Goal: Task Accomplishment & Management: Manage account settings

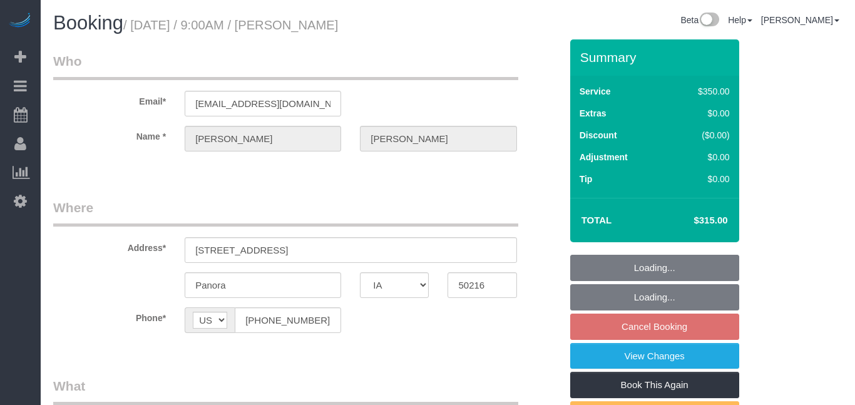
select select "IA"
select select "300"
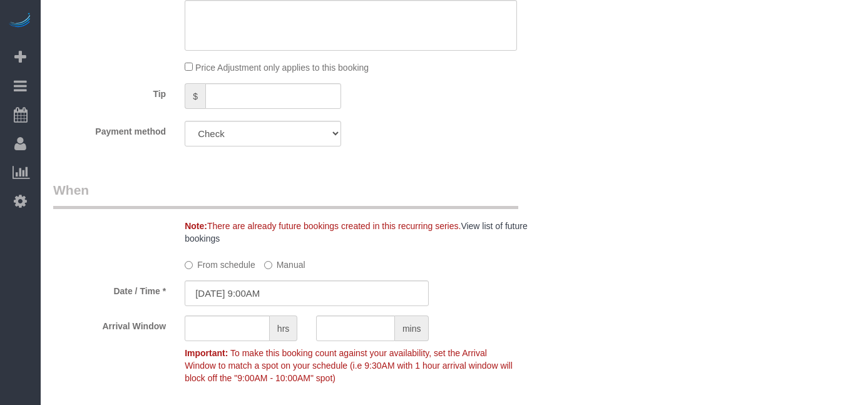
scroll to position [846, 0]
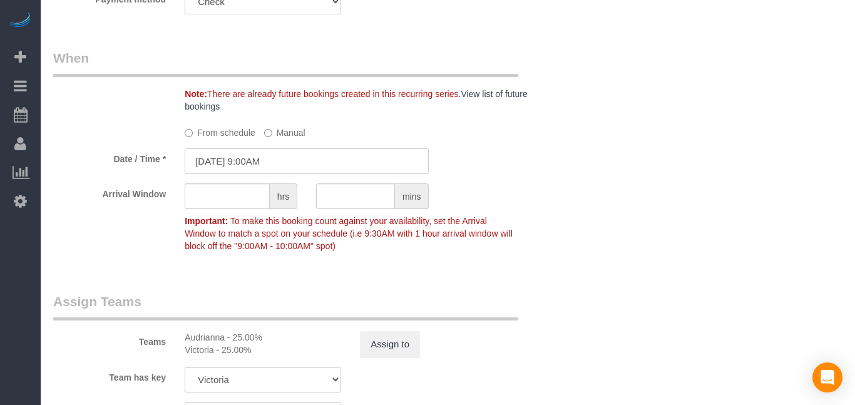
click at [289, 167] on input "[DATE] 9:00AM" at bounding box center [307, 161] width 244 height 26
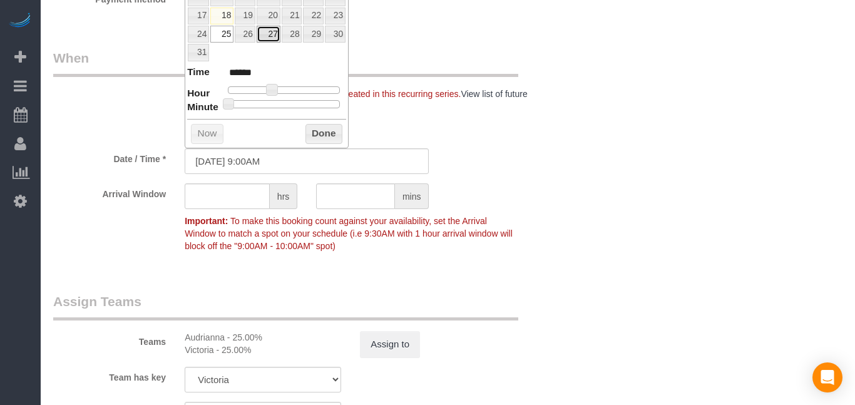
click at [270, 38] on link "27" at bounding box center [269, 34] width 24 height 17
type input "[DATE] 10:00AM"
type input "*******"
type input "[DATE] 11:00AM"
type input "*******"
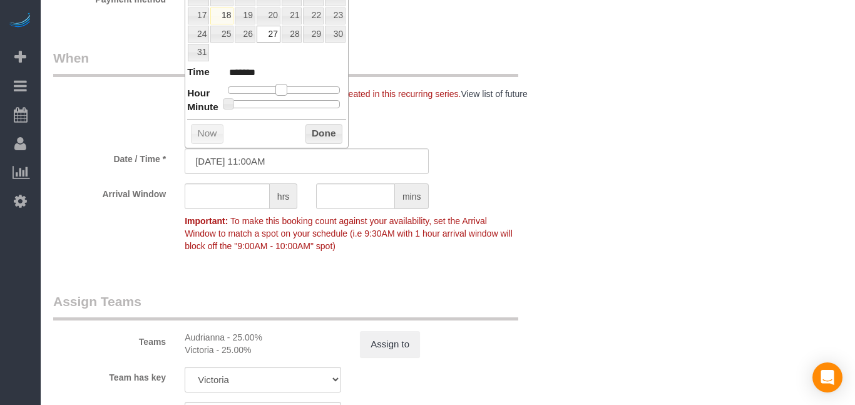
drag, startPoint x: 272, startPoint y: 88, endPoint x: 284, endPoint y: 89, distance: 11.9
click at [284, 89] on span at bounding box center [280, 89] width 11 height 11
click at [322, 130] on button "Done" at bounding box center [324, 134] width 37 height 20
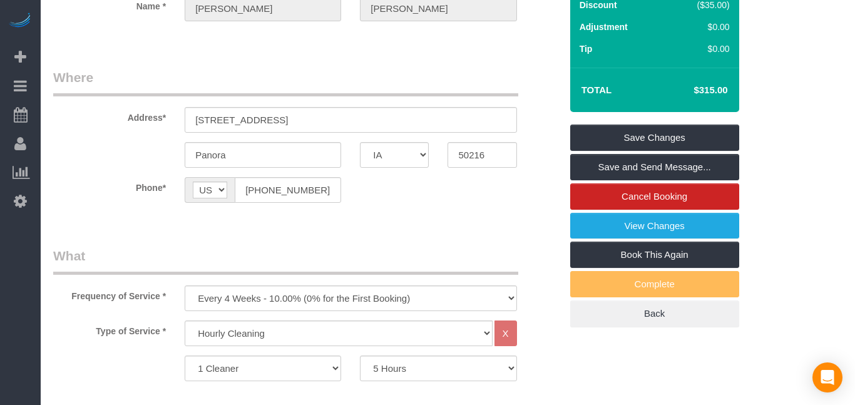
scroll to position [103, 0]
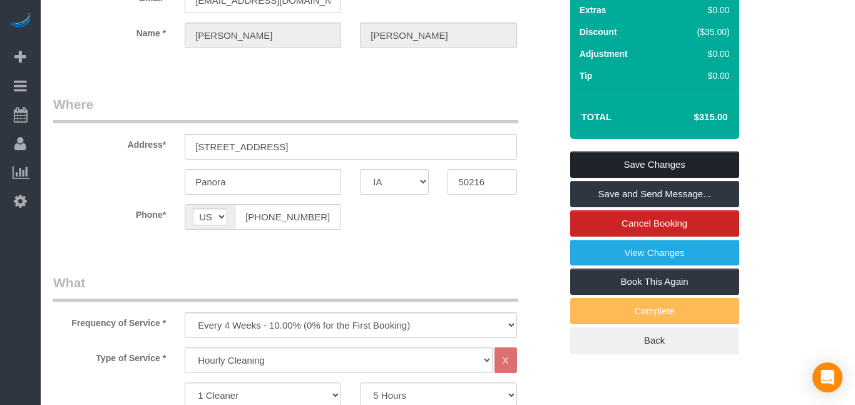
click at [693, 164] on link "Save Changes" at bounding box center [654, 165] width 169 height 26
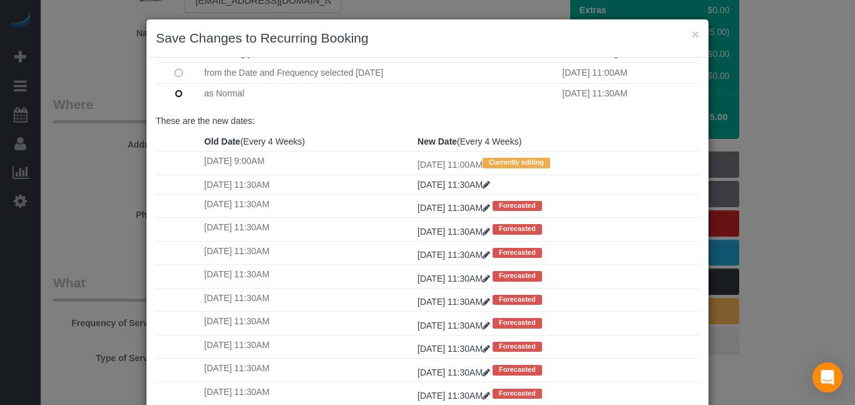
scroll to position [156, 0]
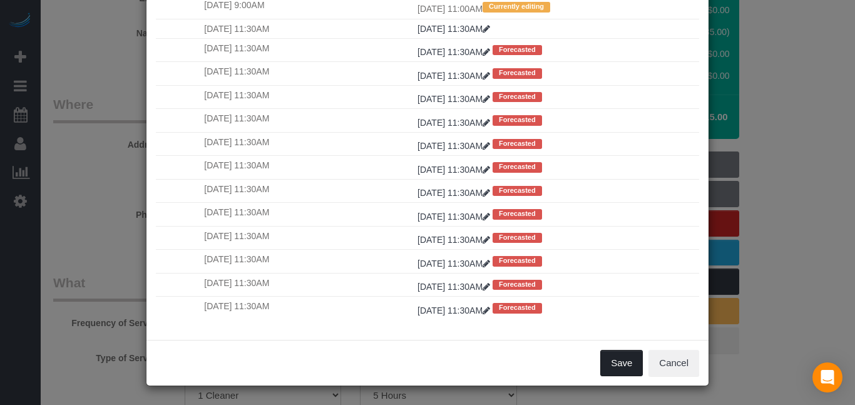
click at [621, 359] on button "Save" at bounding box center [621, 363] width 43 height 26
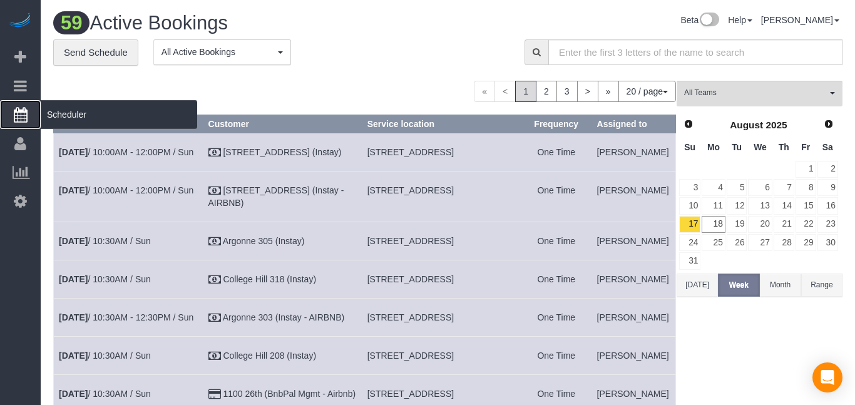
click at [26, 115] on icon at bounding box center [21, 114] width 14 height 15
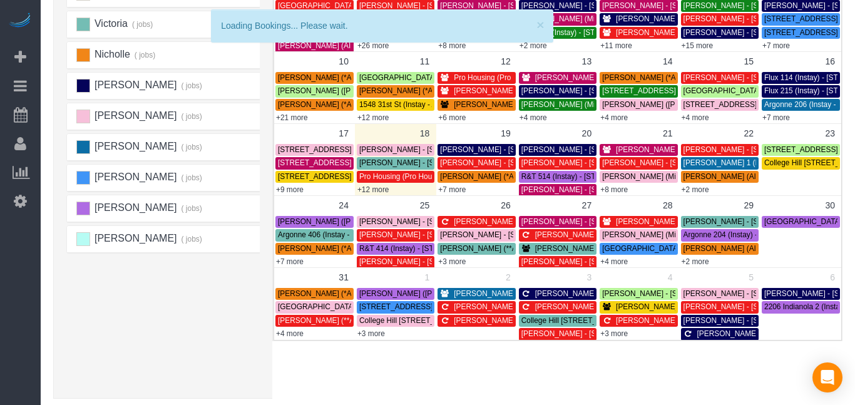
scroll to position [242, 0]
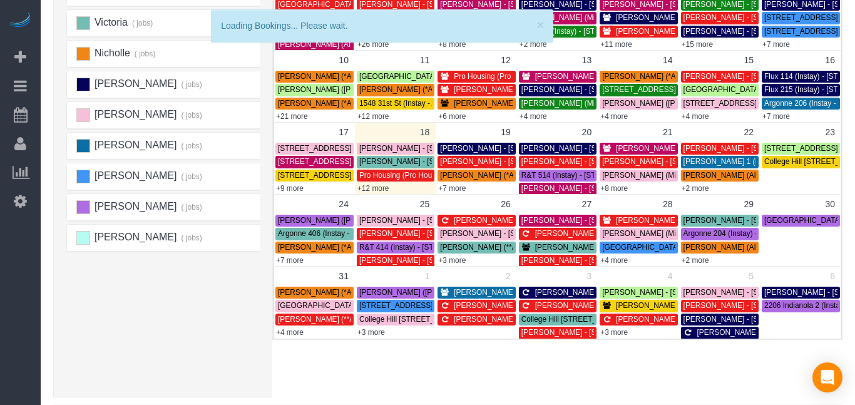
drag, startPoint x: 855, startPoint y: 88, endPoint x: 855, endPoint y: 226, distance: 137.7
click at [855, 226] on div "× Loading Bookings... Please wait. Schedule Bookings Beta Help Help Docs Take a…" at bounding box center [448, 100] width 814 height 684
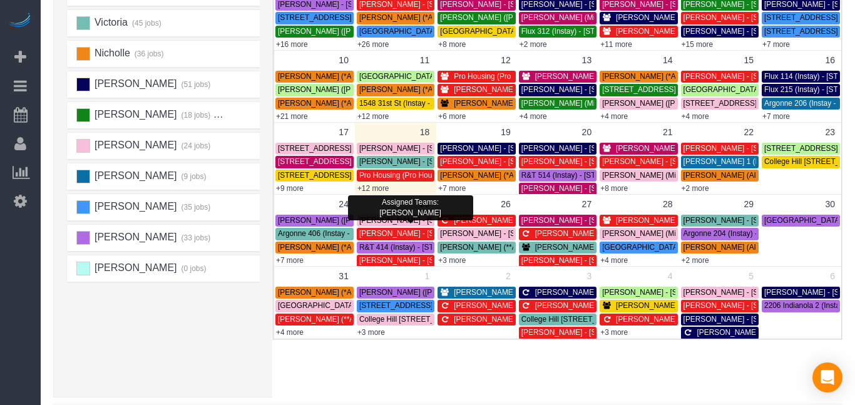
click at [409, 226] on link "[PERSON_NAME] - [STREET_ADDRESS]" at bounding box center [396, 221] width 78 height 12
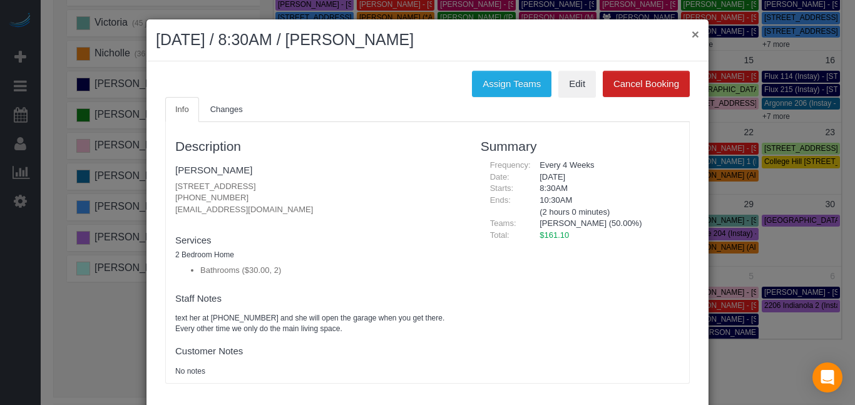
click at [695, 32] on button "×" at bounding box center [696, 34] width 8 height 13
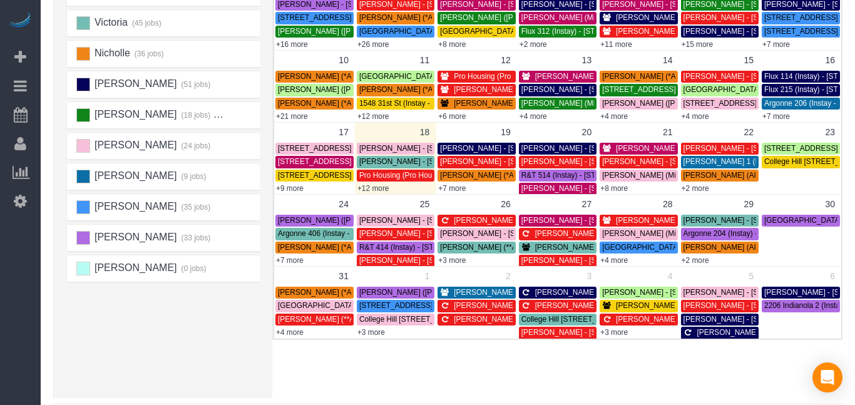
click at [383, 237] on span "[PERSON_NAME] - [STREET_ADDRESS][PERSON_NAME]" at bounding box center [460, 233] width 203 height 9
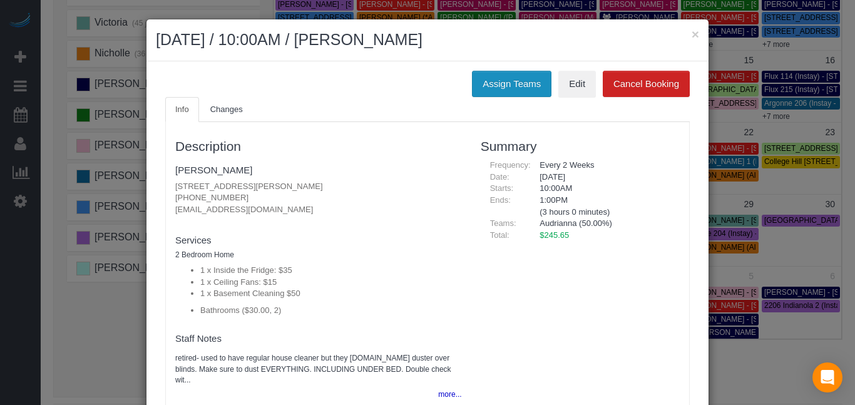
click at [491, 79] on button "Assign Teams" at bounding box center [512, 84] width 80 height 26
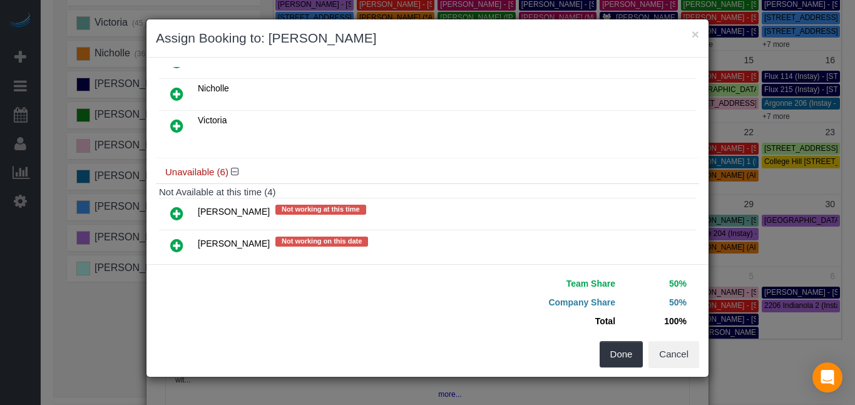
click at [181, 123] on icon at bounding box center [176, 125] width 13 height 15
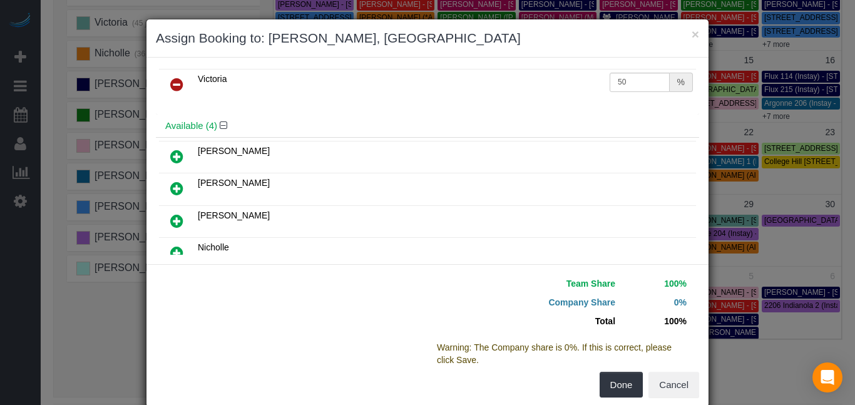
scroll to position [0, 0]
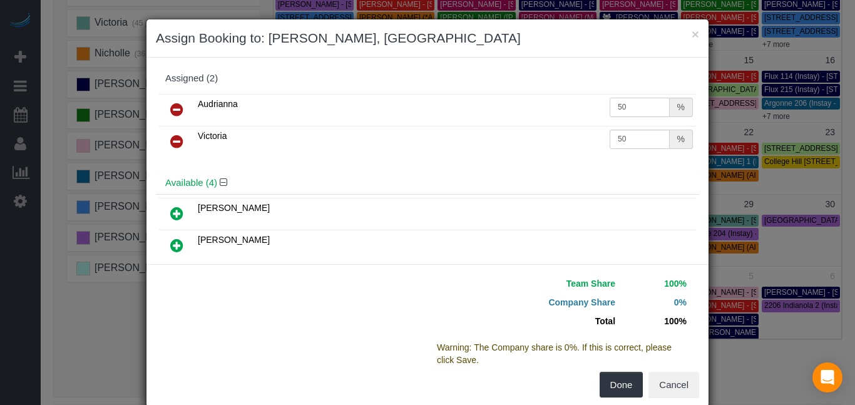
click at [650, 108] on input "50" at bounding box center [640, 107] width 60 height 19
type input "5"
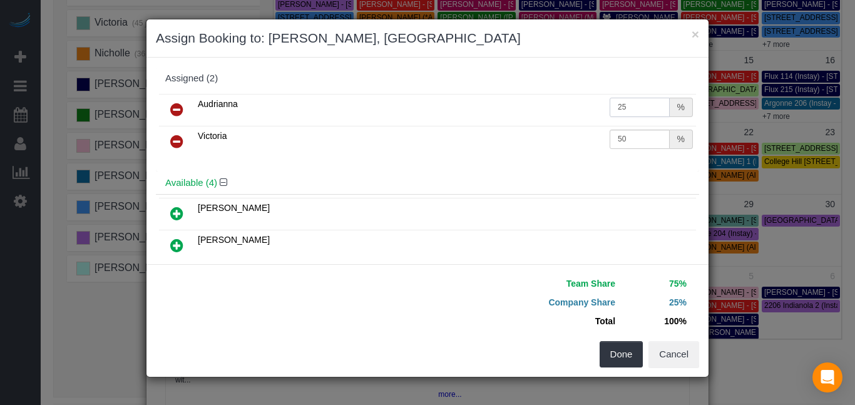
type input "25"
click at [653, 139] on input "50" at bounding box center [640, 139] width 60 height 19
type input "5"
type input "25"
click at [623, 357] on button "Done" at bounding box center [622, 354] width 44 height 26
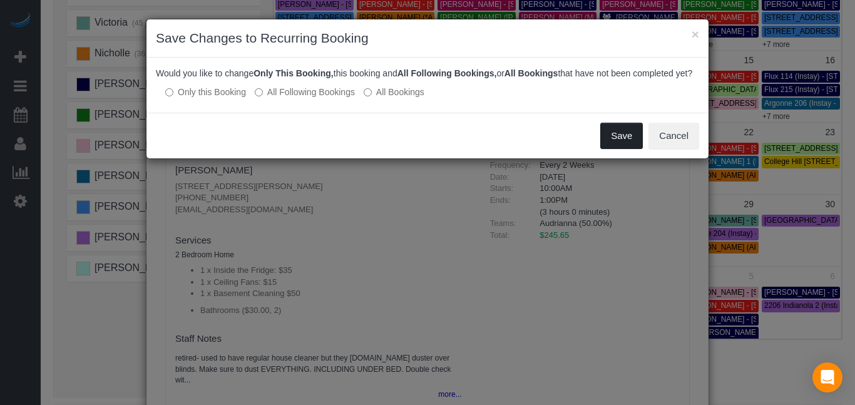
click at [619, 149] on button "Save" at bounding box center [621, 136] width 43 height 26
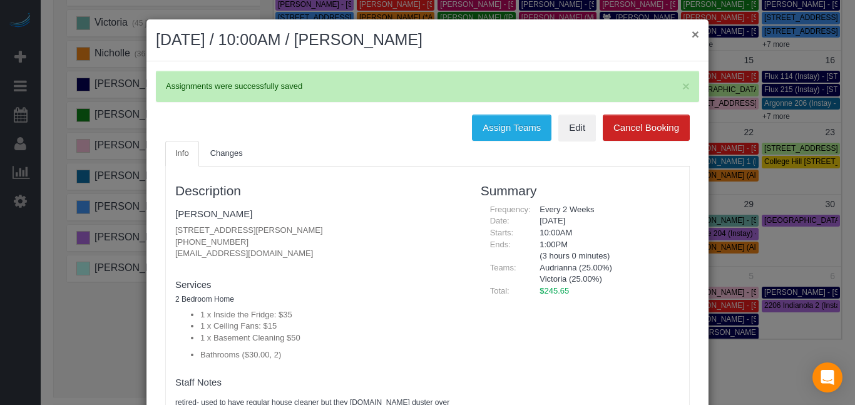
click at [696, 32] on button "×" at bounding box center [696, 34] width 8 height 13
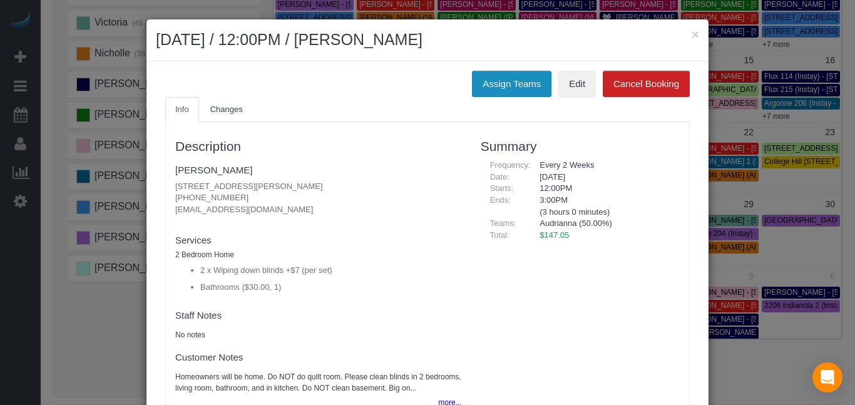
click at [488, 85] on button "Assign Teams" at bounding box center [512, 84] width 80 height 26
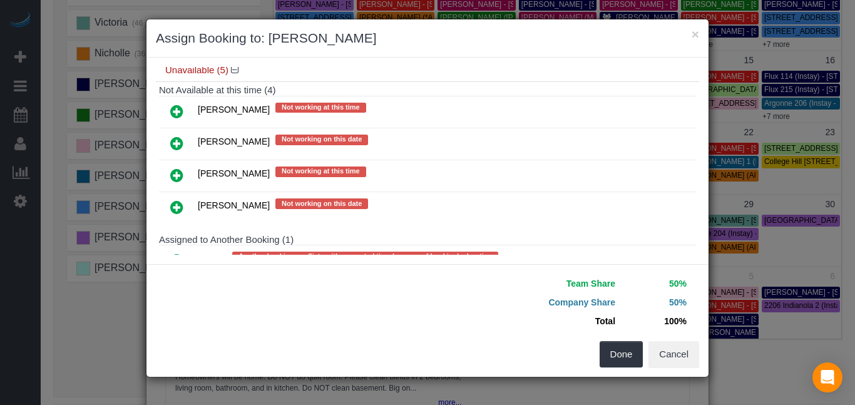
scroll to position [359, 0]
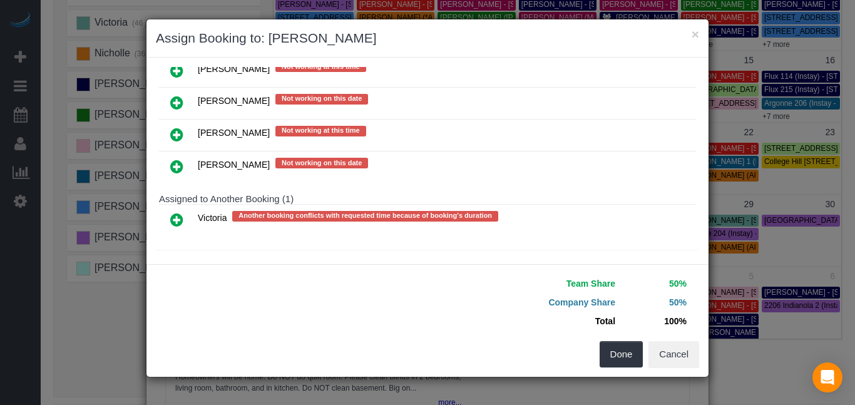
click at [175, 215] on icon at bounding box center [176, 219] width 13 height 15
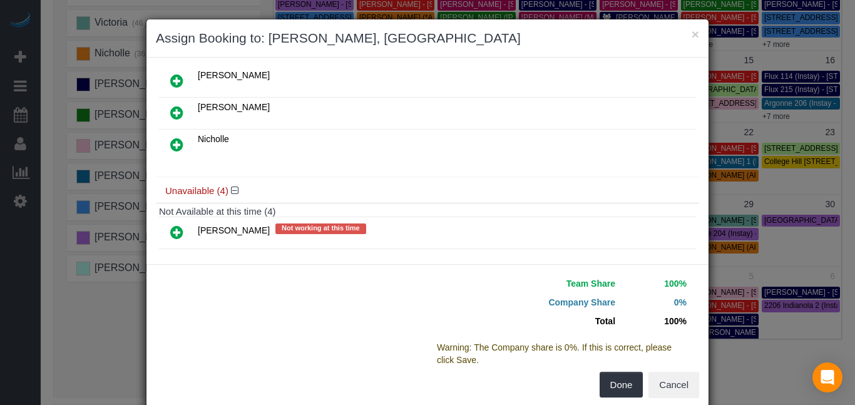
scroll to position [0, 0]
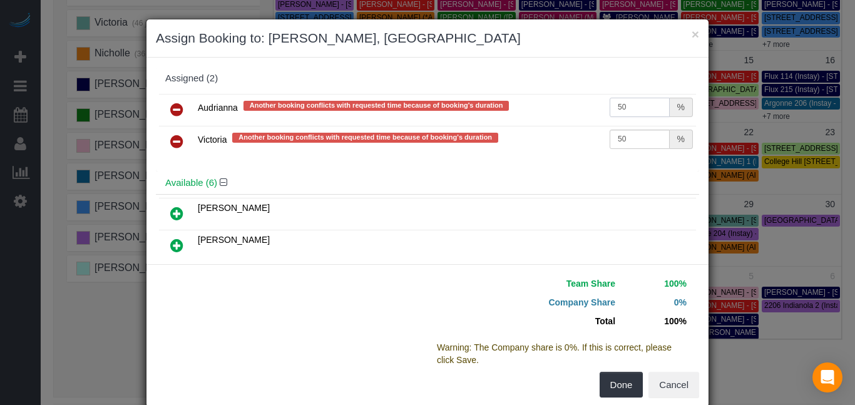
click at [645, 106] on input "50" at bounding box center [640, 107] width 60 height 19
type input "5"
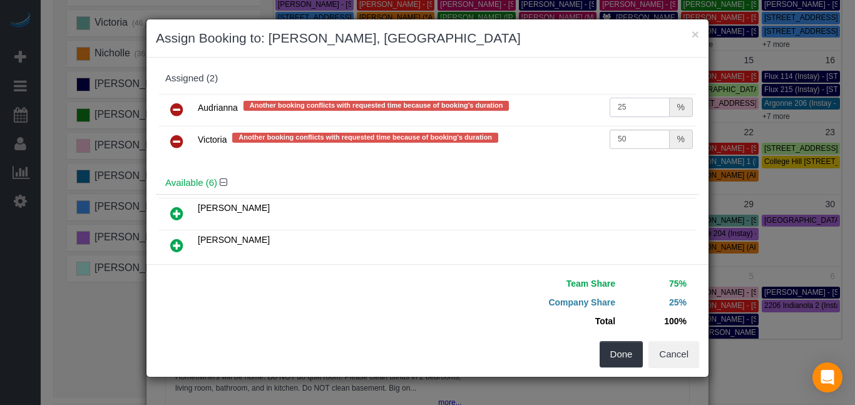
type input "25"
click at [639, 146] on input "50" at bounding box center [640, 139] width 60 height 19
type input "5"
type input "25"
click at [634, 354] on button "Done" at bounding box center [622, 354] width 44 height 26
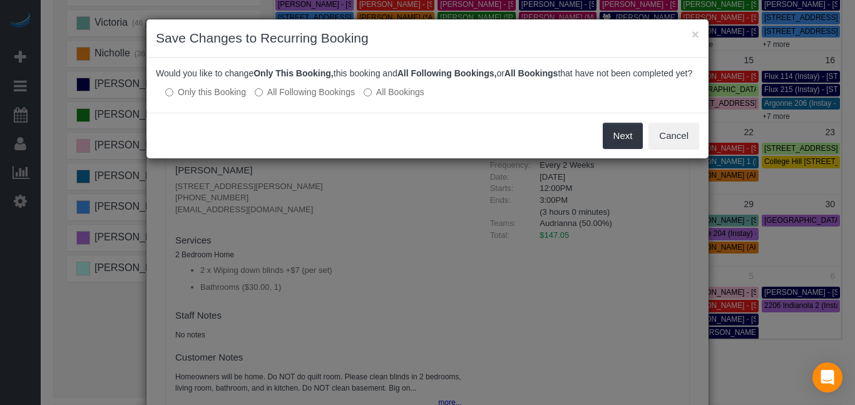
click at [324, 98] on label "All Following Bookings" at bounding box center [305, 92] width 100 height 13
click at [618, 149] on button "Save" at bounding box center [621, 136] width 43 height 26
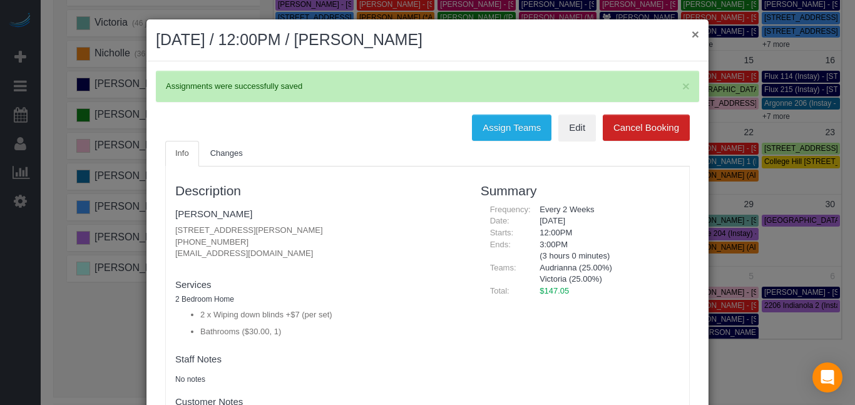
click at [696, 31] on button "×" at bounding box center [696, 34] width 8 height 13
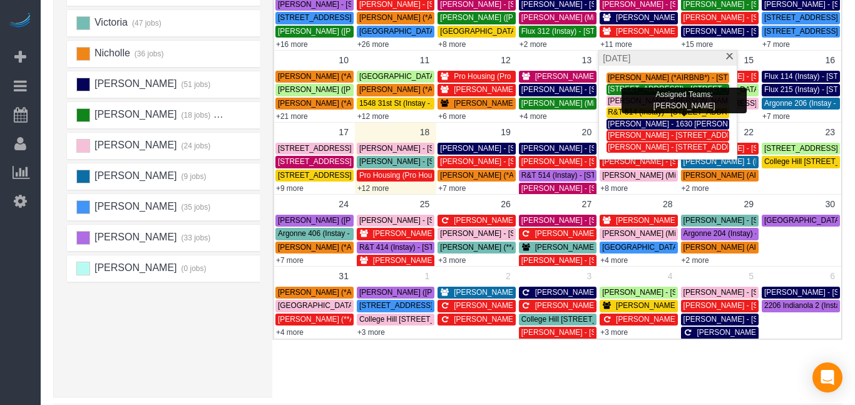
click at [620, 137] on span "[PERSON_NAME] - [STREET_ADDRESS]" at bounding box center [678, 135] width 141 height 9
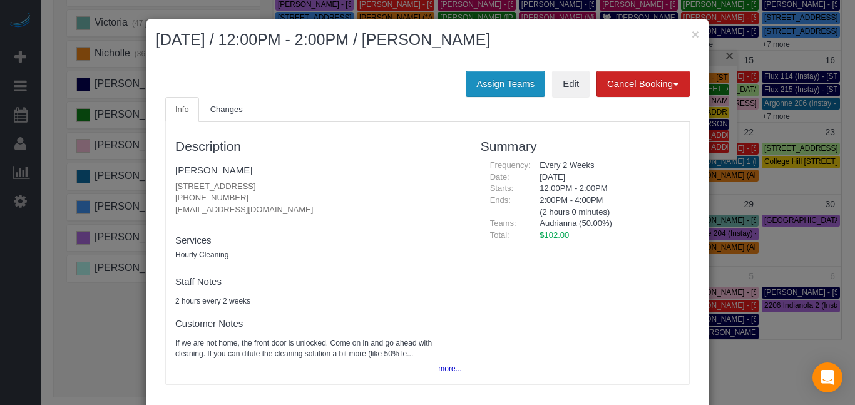
click at [500, 85] on button "Assign Teams" at bounding box center [506, 84] width 80 height 26
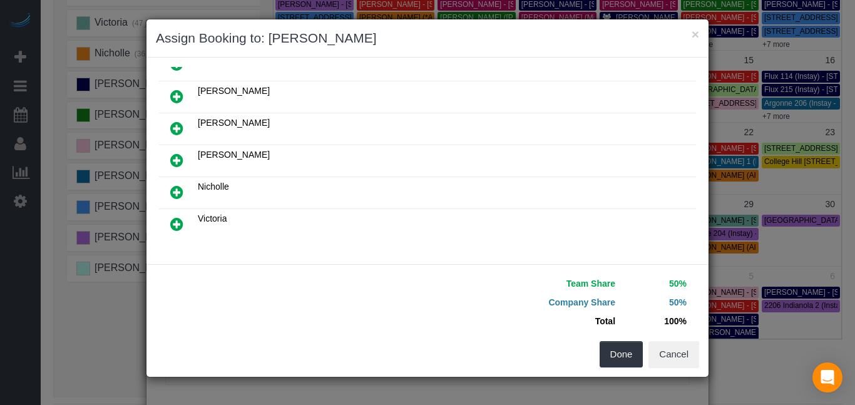
scroll to position [182, 0]
click at [176, 216] on icon at bounding box center [176, 223] width 13 height 15
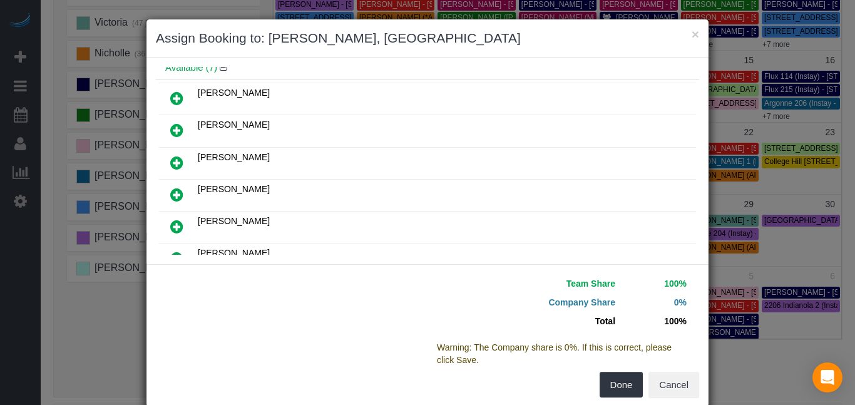
scroll to position [0, 0]
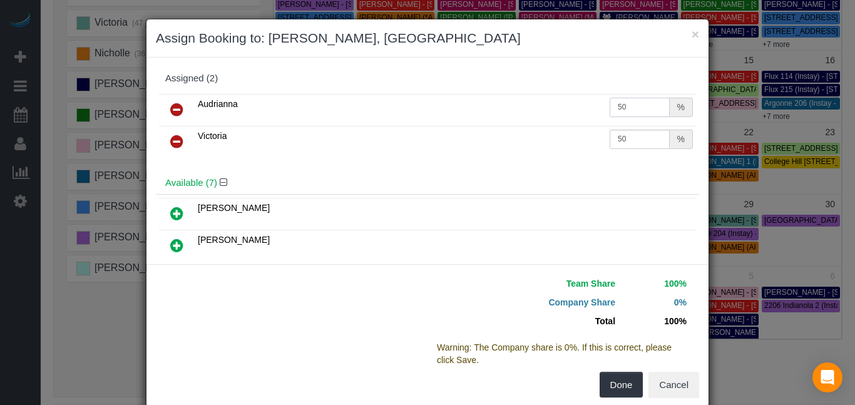
click at [637, 111] on input "50" at bounding box center [640, 107] width 60 height 19
type input "5"
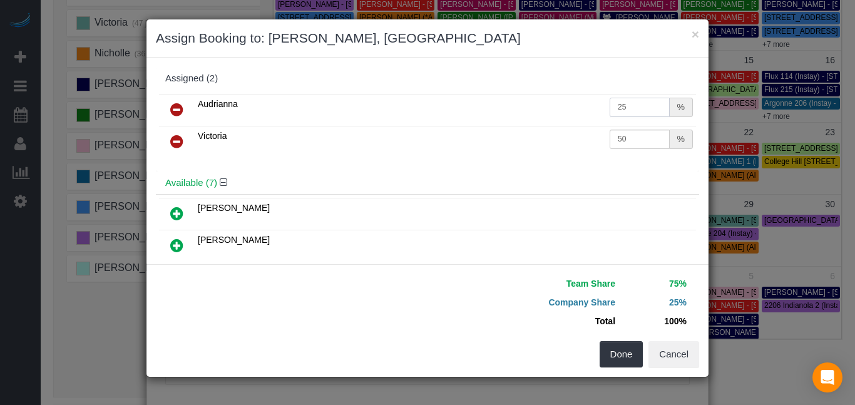
type input "25"
click at [637, 130] on input "50" at bounding box center [640, 139] width 60 height 19
type input "5"
type input "25"
click at [624, 351] on button "Done" at bounding box center [622, 354] width 44 height 26
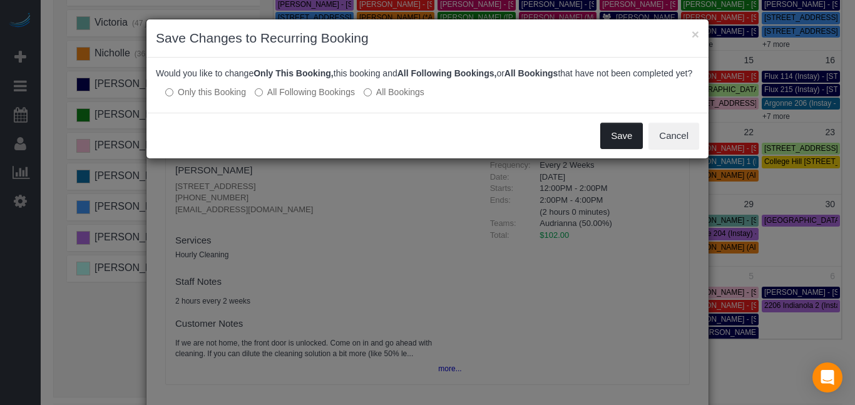
click at [630, 142] on button "Save" at bounding box center [621, 136] width 43 height 26
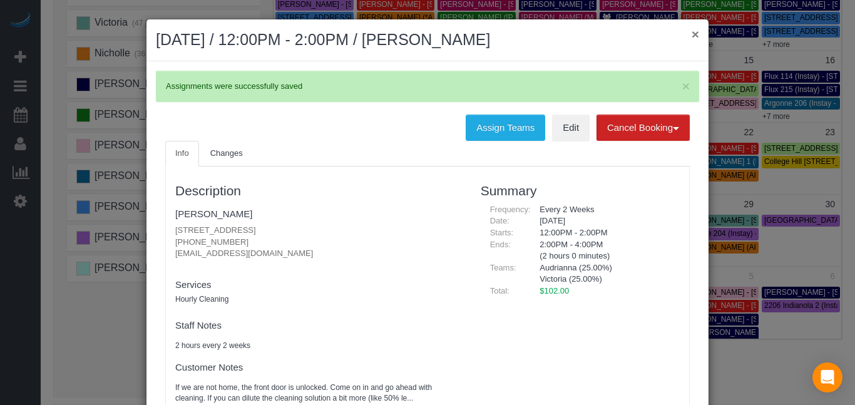
click at [694, 34] on button "×" at bounding box center [696, 34] width 8 height 13
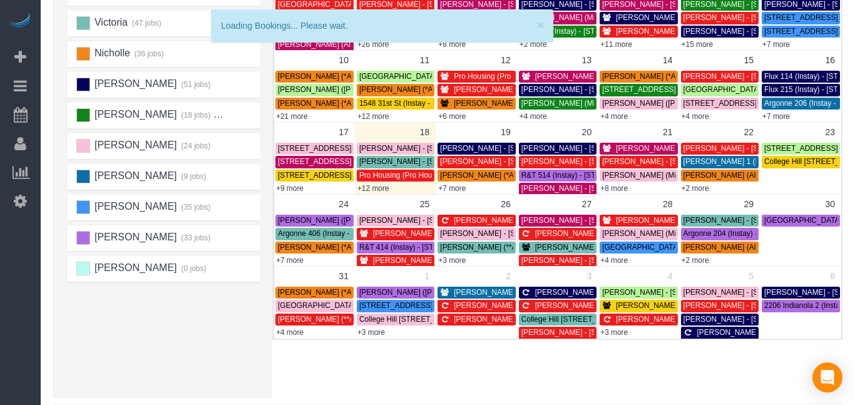
click at [622, 115] on link "+4 more" at bounding box center [614, 116] width 28 height 9
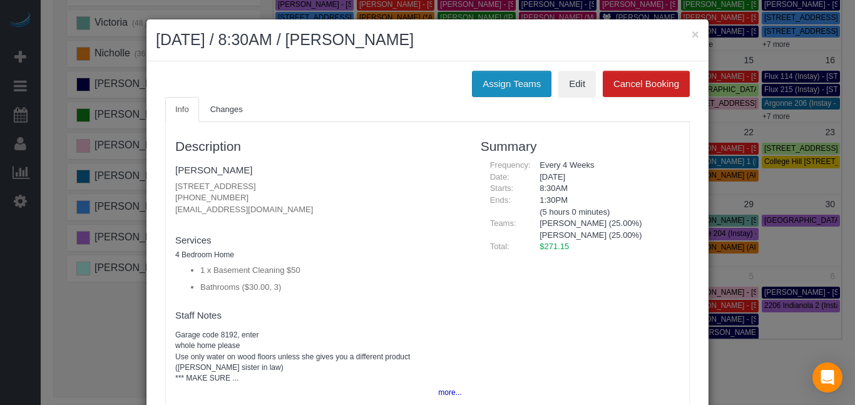
click at [525, 87] on button "Assign Teams" at bounding box center [512, 84] width 80 height 26
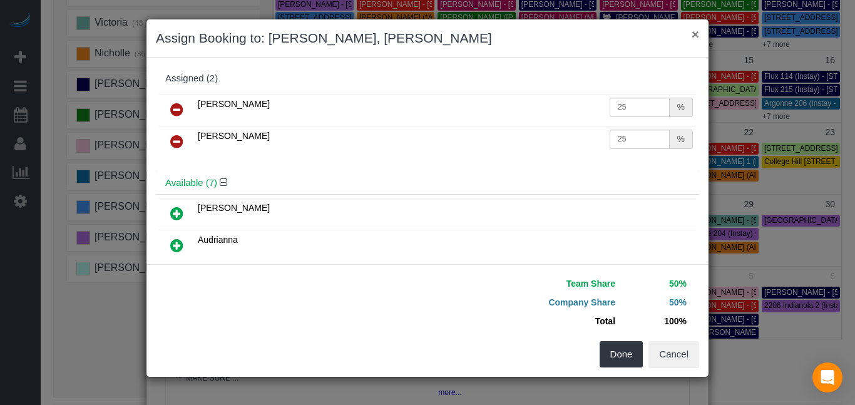
click at [696, 34] on button "×" at bounding box center [696, 34] width 8 height 13
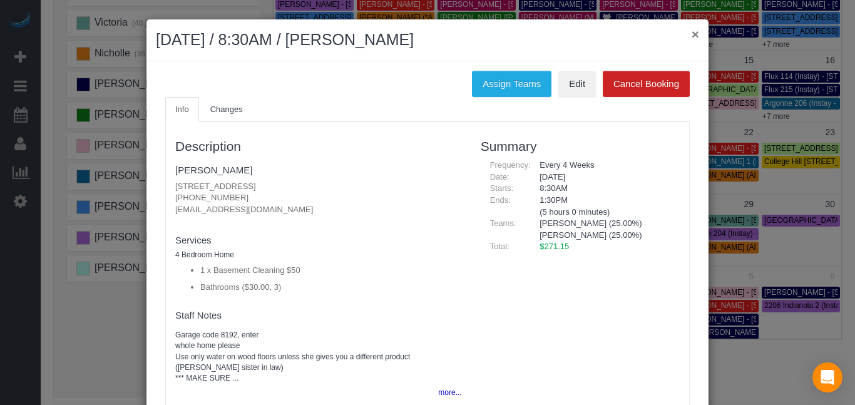
click at [696, 34] on button "×" at bounding box center [696, 34] width 8 height 13
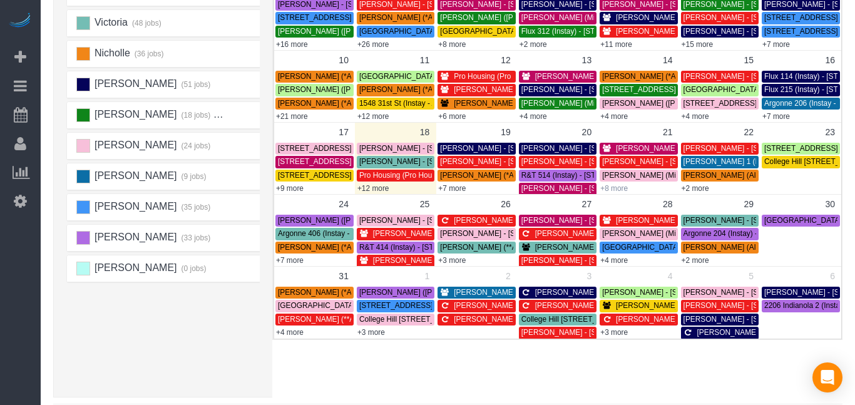
click at [620, 188] on link "+8 more" at bounding box center [614, 188] width 28 height 9
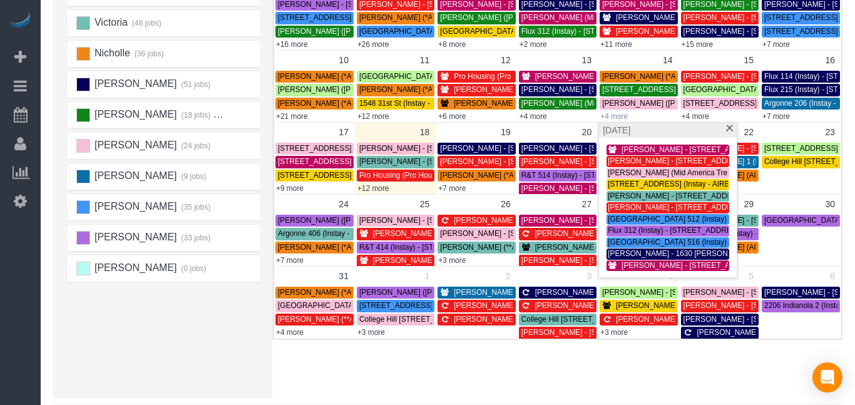
click at [622, 115] on link "+4 more" at bounding box center [614, 116] width 28 height 9
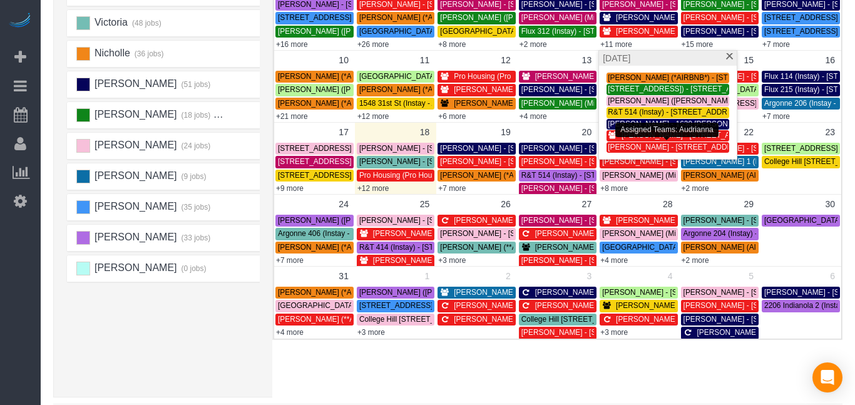
click at [630, 147] on span "[PERSON_NAME] - [STREET_ADDRESS]" at bounding box center [678, 147] width 141 height 9
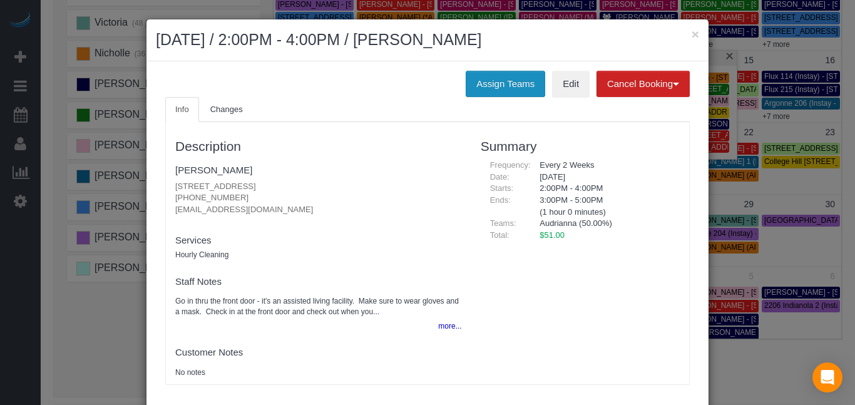
click at [517, 91] on button "Assign Teams" at bounding box center [506, 84] width 80 height 26
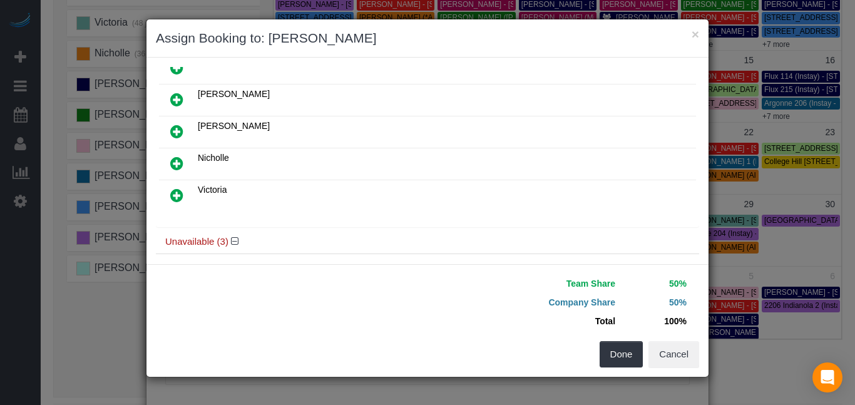
scroll to position [205, 0]
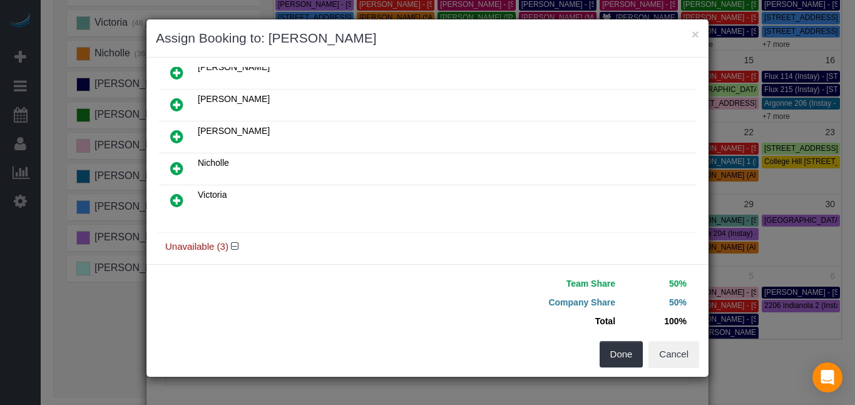
click at [180, 197] on icon at bounding box center [176, 200] width 13 height 15
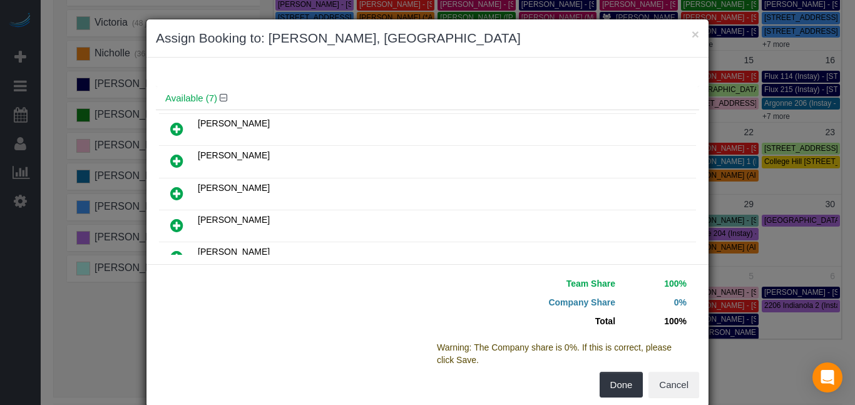
scroll to position [0, 0]
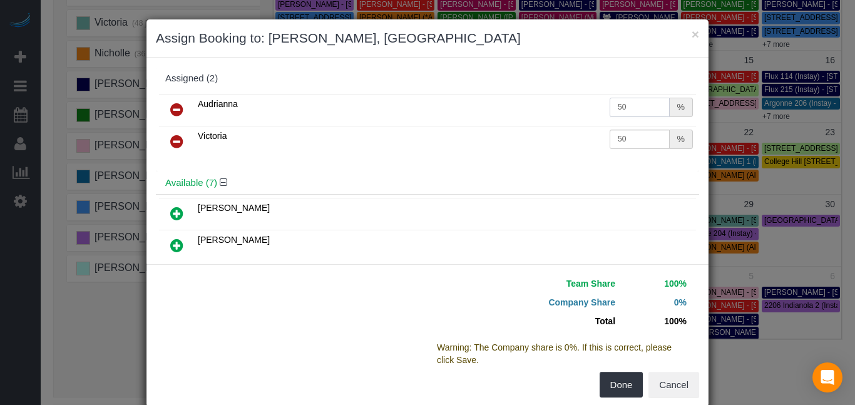
click at [635, 103] on input "50" at bounding box center [640, 107] width 60 height 19
type input "5"
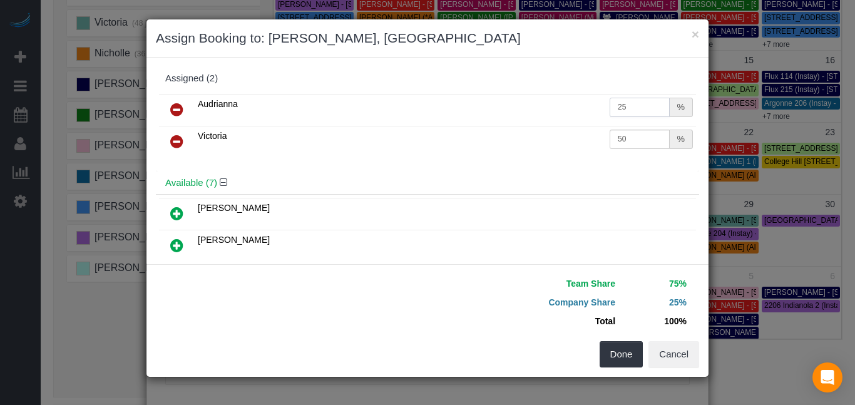
type input "25"
click at [650, 135] on input "50" at bounding box center [640, 139] width 60 height 19
type input "5"
type input "25"
click at [622, 351] on button "Done" at bounding box center [622, 354] width 44 height 26
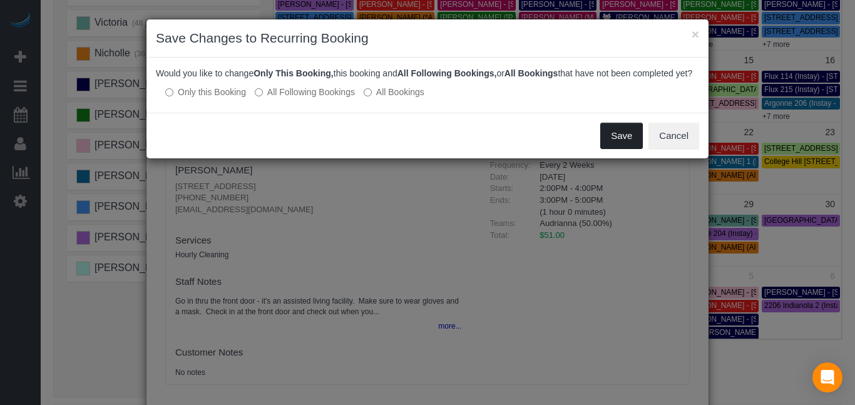
click at [625, 149] on button "Save" at bounding box center [621, 136] width 43 height 26
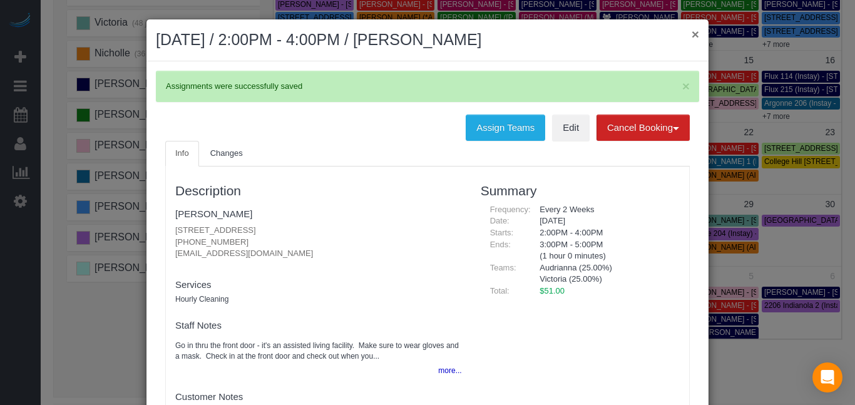
click at [695, 34] on button "×" at bounding box center [696, 34] width 8 height 13
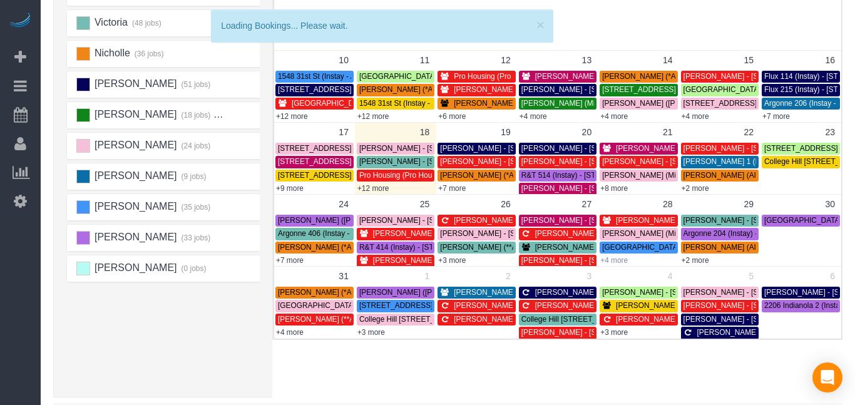
click at [617, 261] on link "+4 more" at bounding box center [614, 260] width 28 height 9
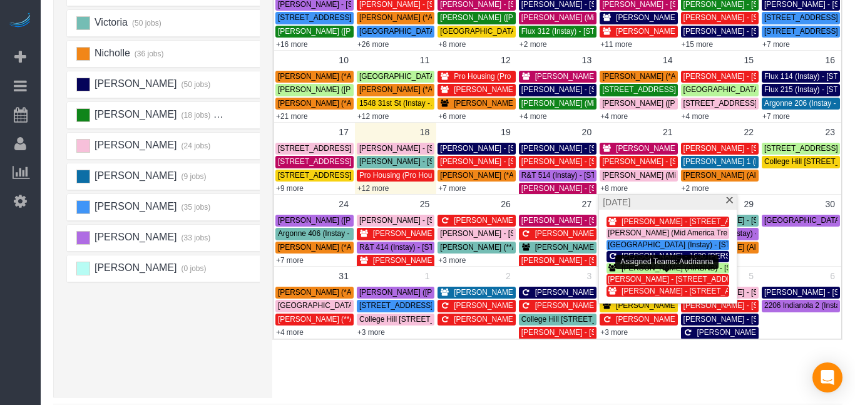
click at [636, 283] on span "[PERSON_NAME] - [STREET_ADDRESS]" at bounding box center [678, 279] width 141 height 9
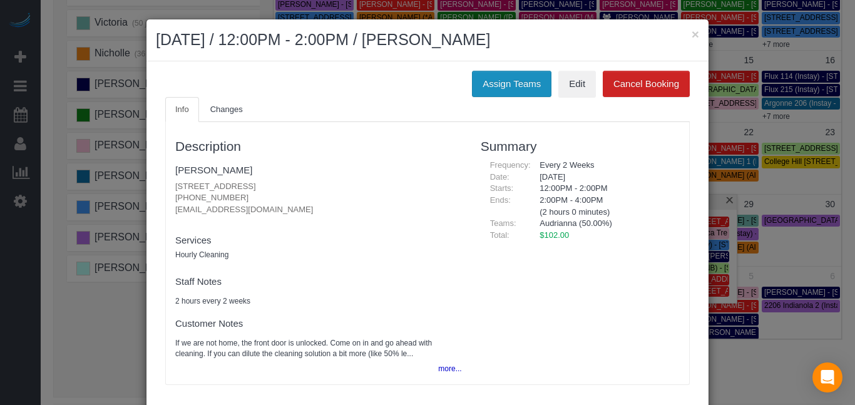
click at [500, 92] on button "Assign Teams" at bounding box center [512, 84] width 80 height 26
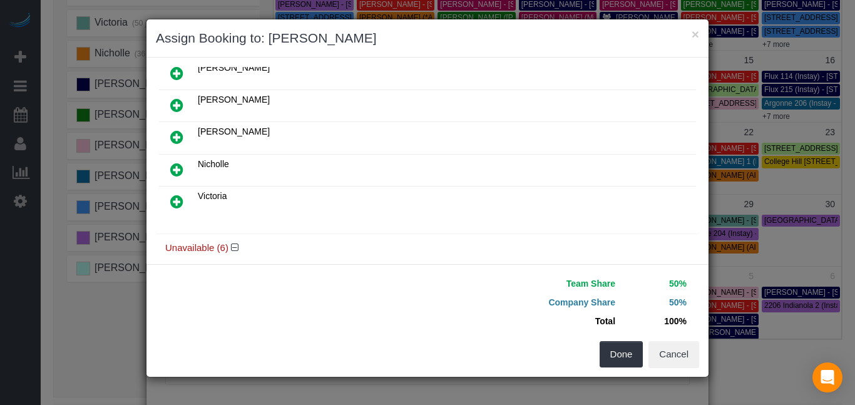
scroll to position [126, 0]
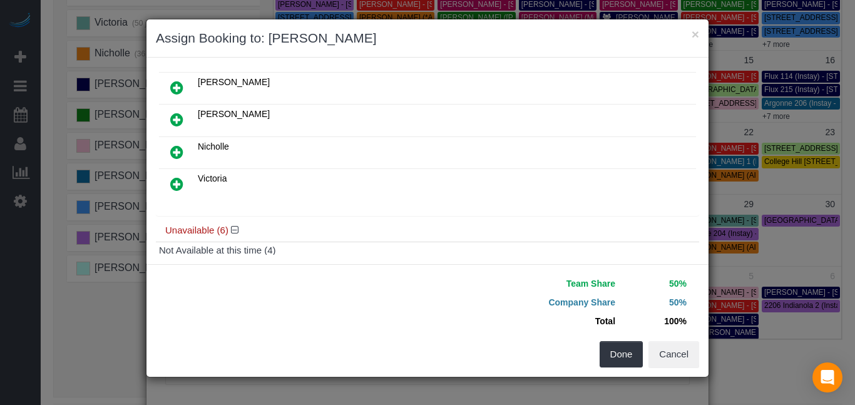
click at [174, 185] on icon at bounding box center [176, 184] width 13 height 15
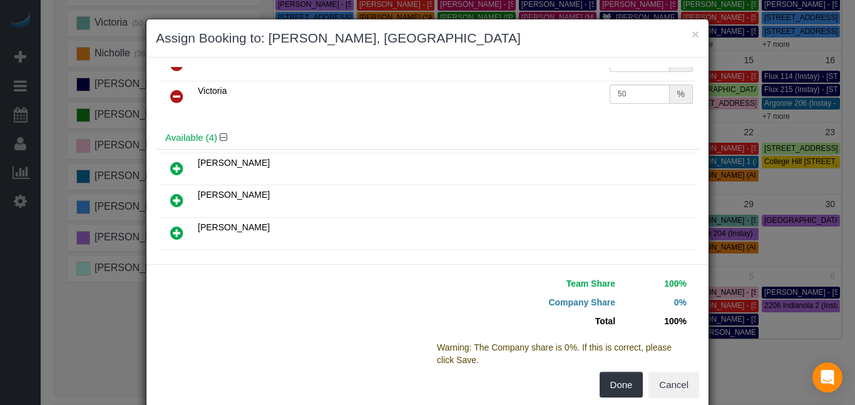
scroll to position [0, 0]
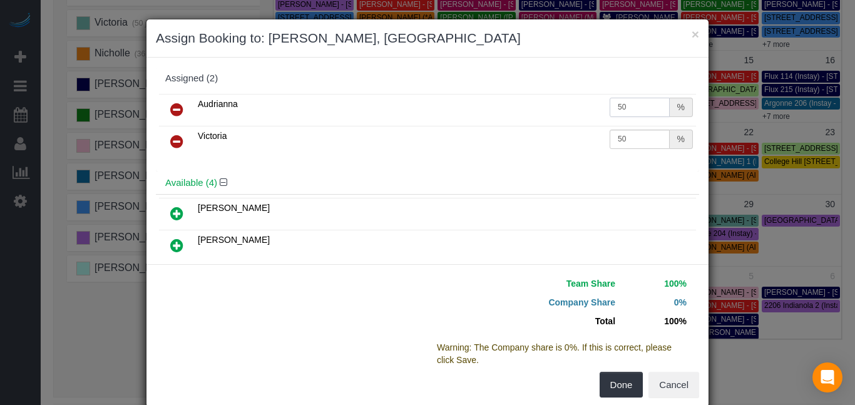
click at [637, 114] on input "50" at bounding box center [640, 107] width 60 height 19
type input "5"
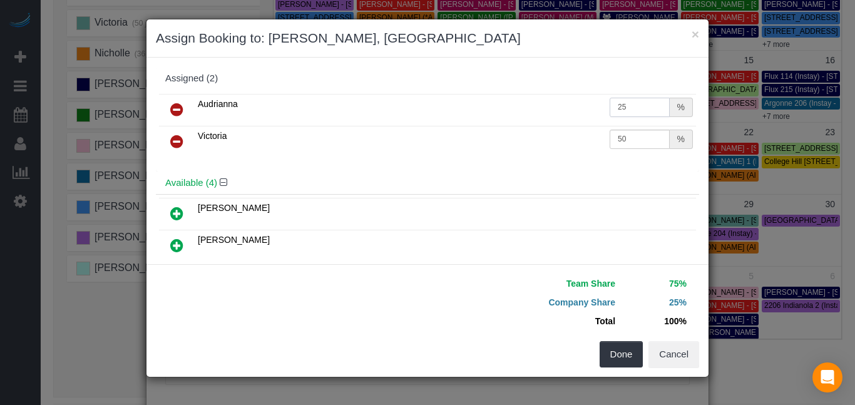
type input "25"
click at [637, 139] on input "50" at bounding box center [640, 139] width 60 height 19
type input "5"
type input "25"
click at [619, 341] on button "Done" at bounding box center [622, 354] width 44 height 26
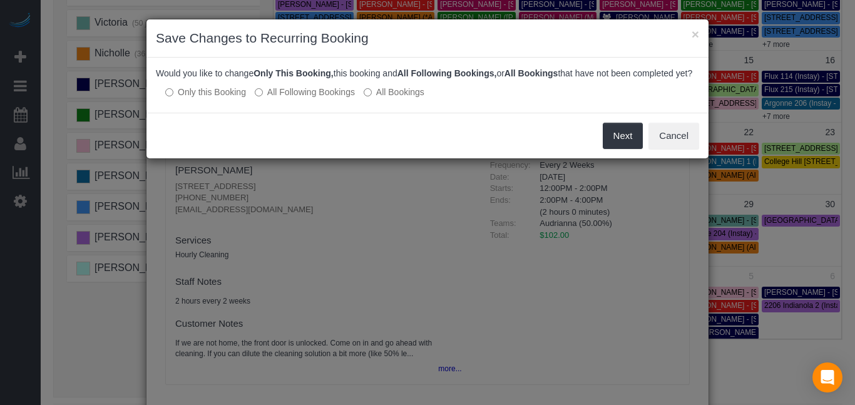
click at [271, 98] on label "All Following Bookings" at bounding box center [305, 92] width 100 height 13
click at [625, 149] on button "Save" at bounding box center [621, 136] width 43 height 26
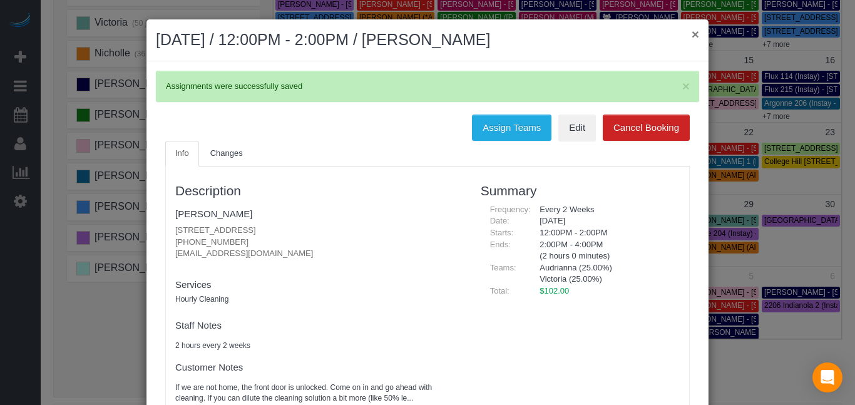
click at [694, 34] on button "×" at bounding box center [696, 34] width 8 height 13
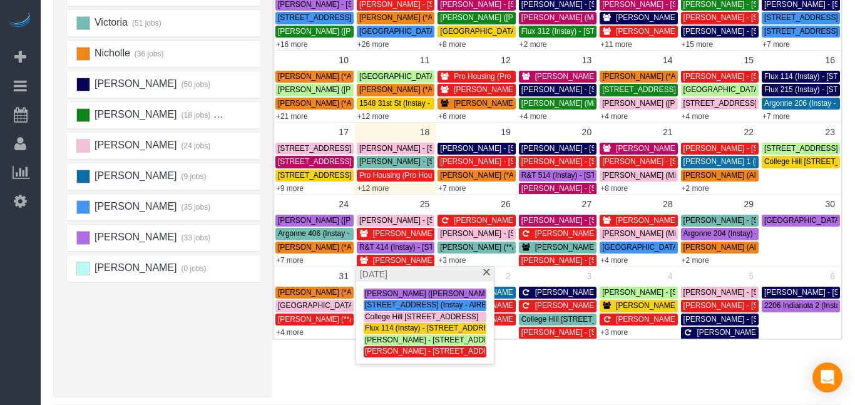
click at [309, 373] on div "× Teams All Teams All Active Teams Rating A-Z Alexsa (33 jobs) [PERSON_NAME] (3…" at bounding box center [447, 117] width 789 height 559
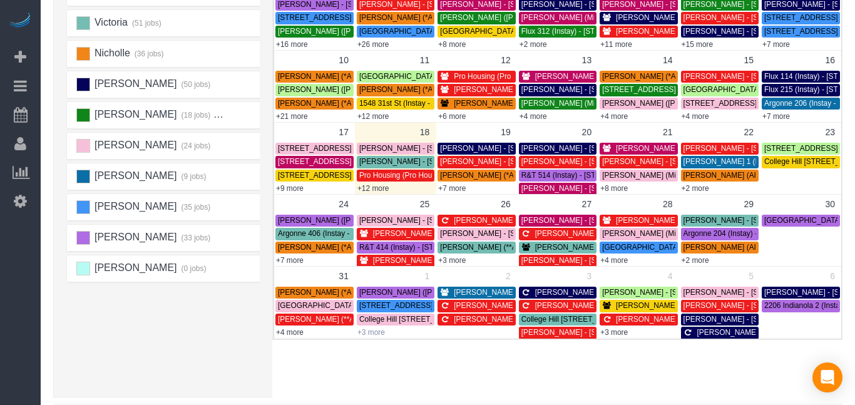
click at [371, 329] on link "+3 more" at bounding box center [371, 332] width 28 height 9
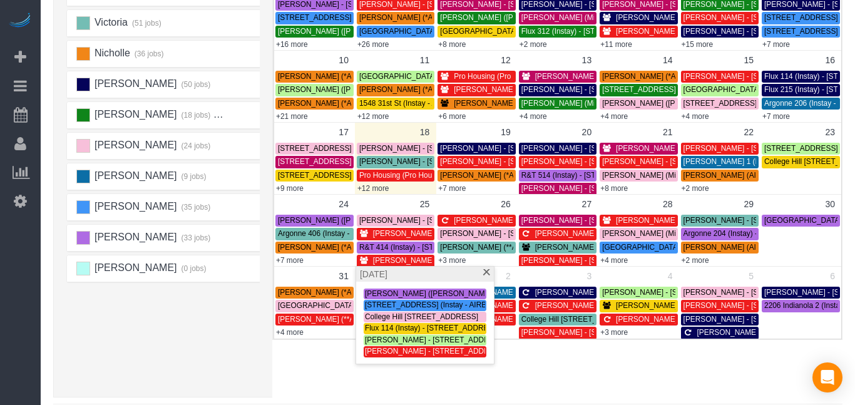
click at [334, 373] on div "× Teams All Teams All Active Teams Rating A-Z Alexsa (33 jobs) [PERSON_NAME] (3…" at bounding box center [447, 117] width 789 height 559
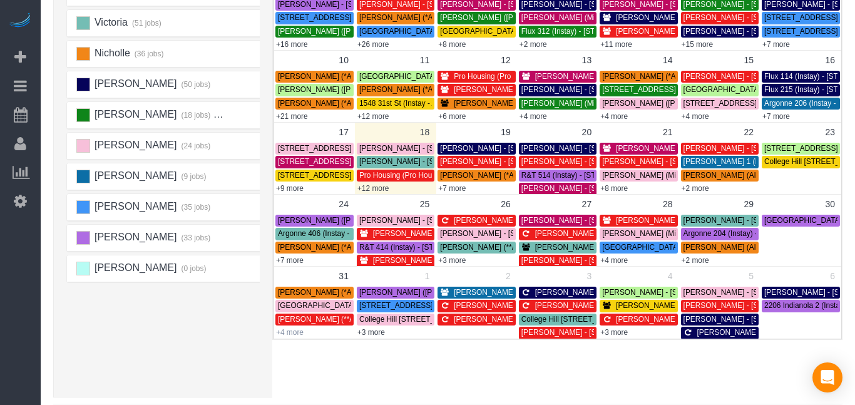
click at [298, 332] on link "+4 more" at bounding box center [290, 332] width 28 height 9
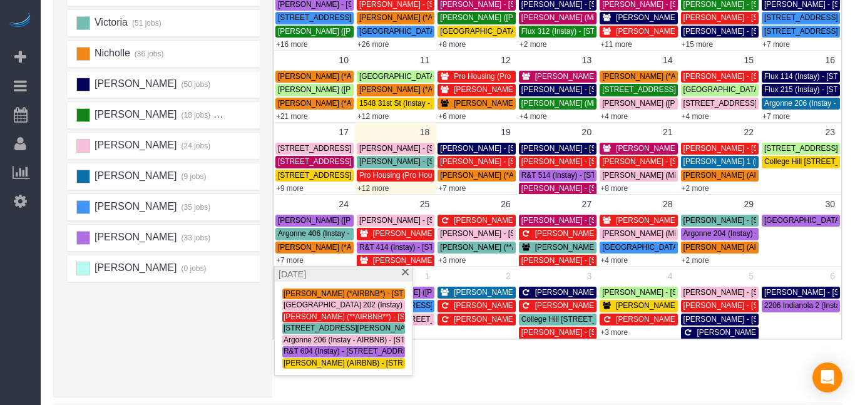
click at [262, 347] on div "[PERSON_NAME] (33 jobs) [PERSON_NAME] (34 jobs) [PERSON_NAME] (35 jobs) Audrian…" at bounding box center [163, 140] width 218 height 513
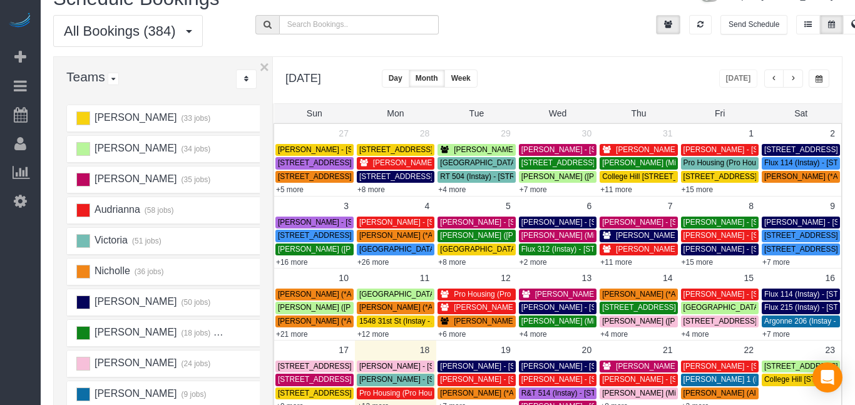
scroll to position [16, 0]
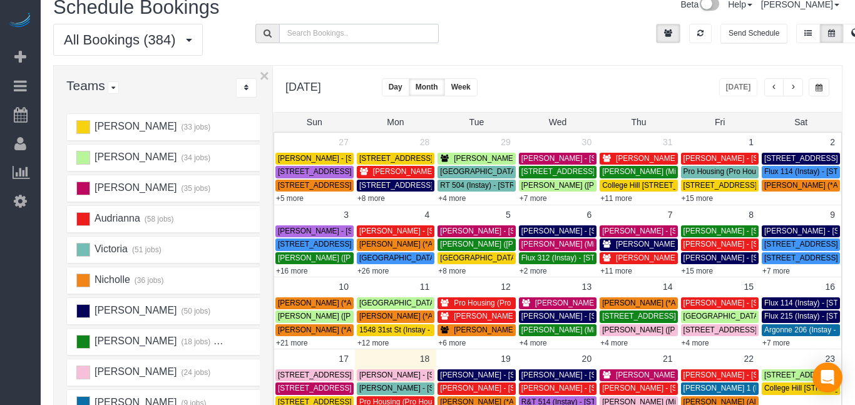
click at [382, 32] on input "text" at bounding box center [359, 33] width 160 height 19
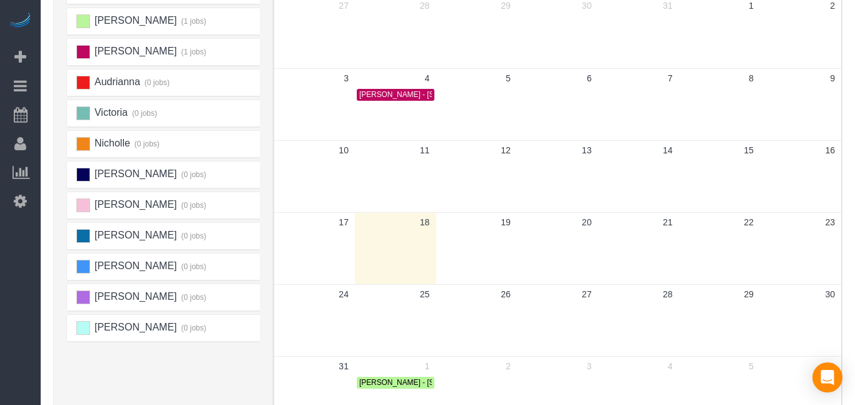
scroll to position [0, 0]
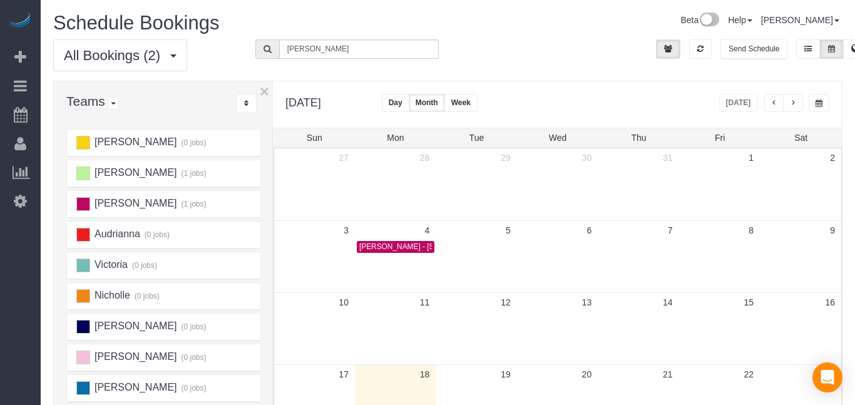
click at [796, 105] on span "button" at bounding box center [793, 104] width 6 height 8
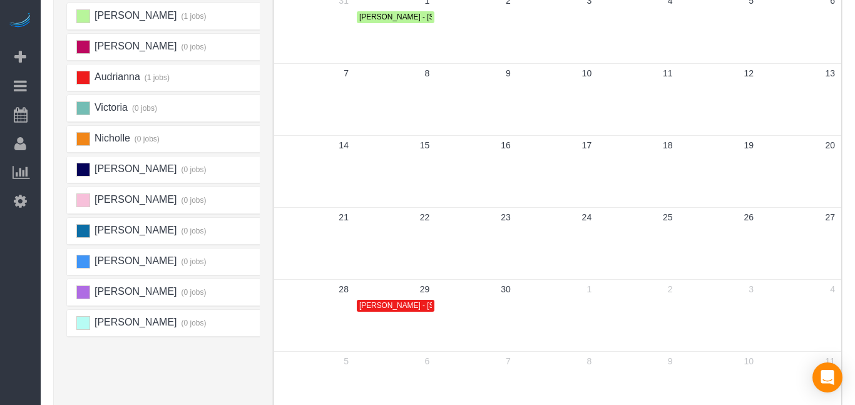
scroll to position [160, 0]
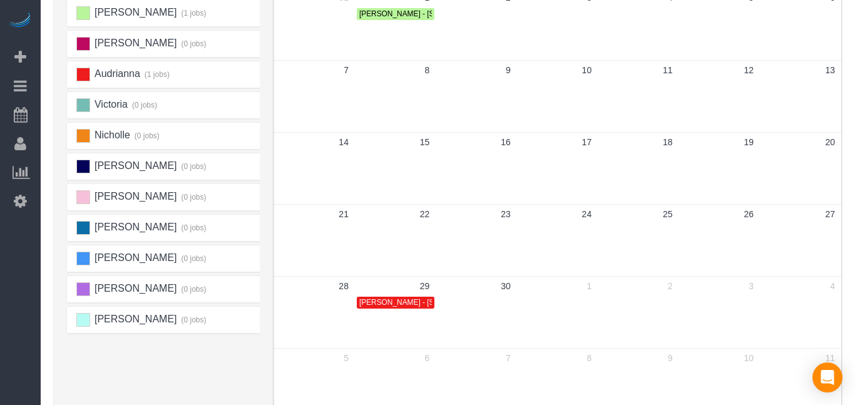
click at [121, 14] on span "[PERSON_NAME]" at bounding box center [135, 12] width 84 height 11
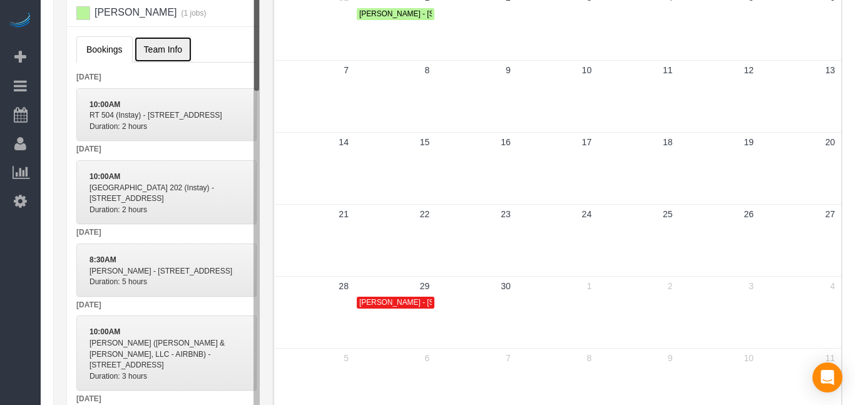
click at [163, 53] on span "Team Info" at bounding box center [163, 49] width 38 height 10
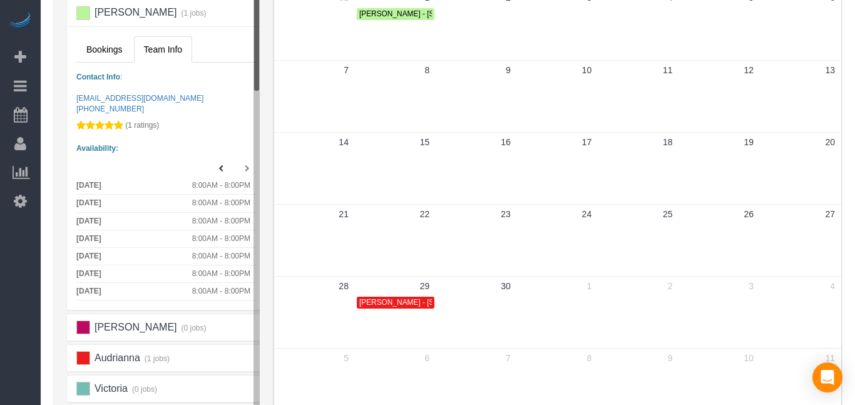
click at [246, 171] on icon at bounding box center [247, 168] width 5 height 7
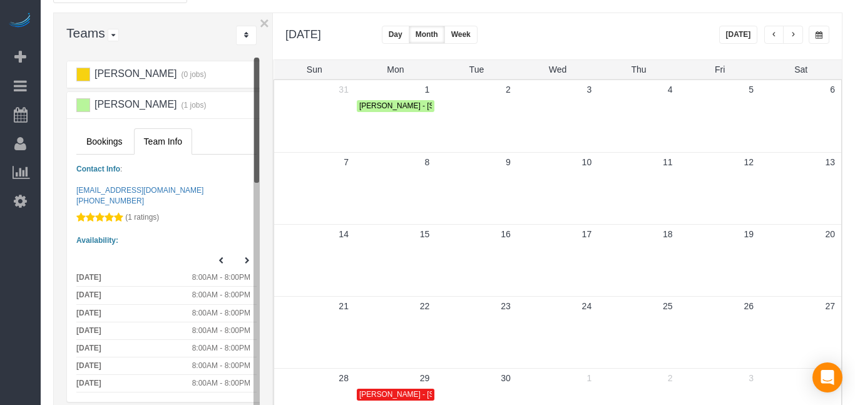
scroll to position [0, 0]
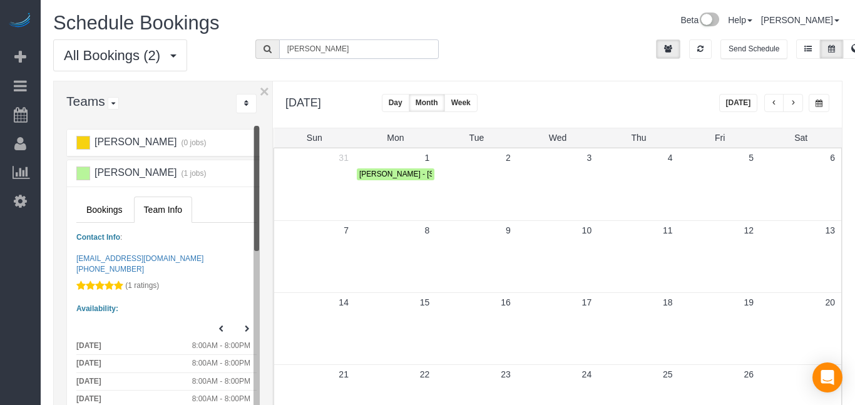
click at [388, 40] on input "[PERSON_NAME]" at bounding box center [359, 48] width 160 height 19
type input "R"
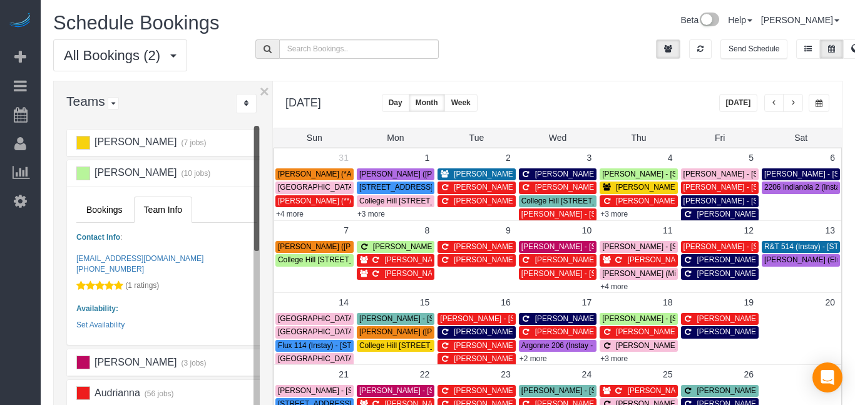
click at [855, 250] on html "Beta Add Booking Bookings Active Bookings Cancelled Bookings Quote Inquiries Do…" at bounding box center [427, 202] width 855 height 405
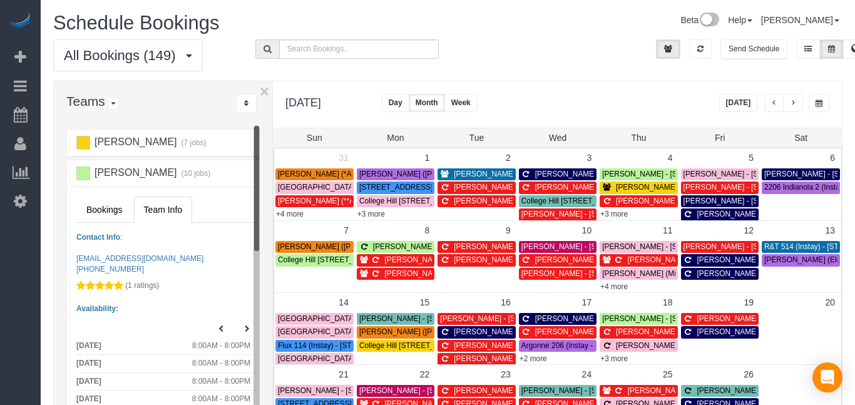
scroll to position [223, 13]
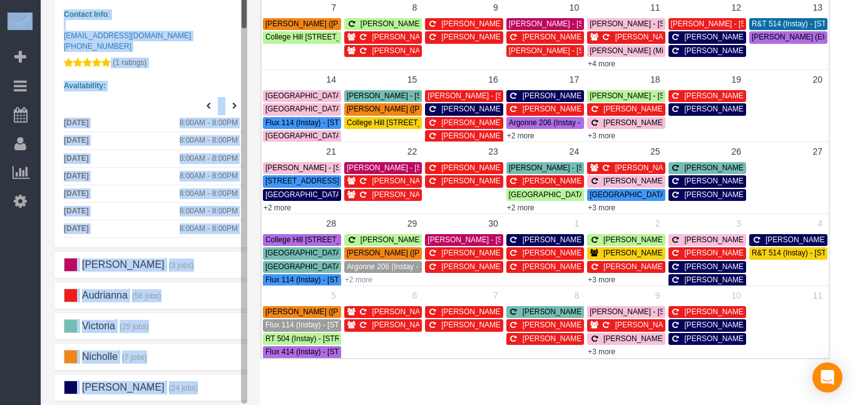
click at [362, 280] on link "+2 more" at bounding box center [359, 279] width 28 height 9
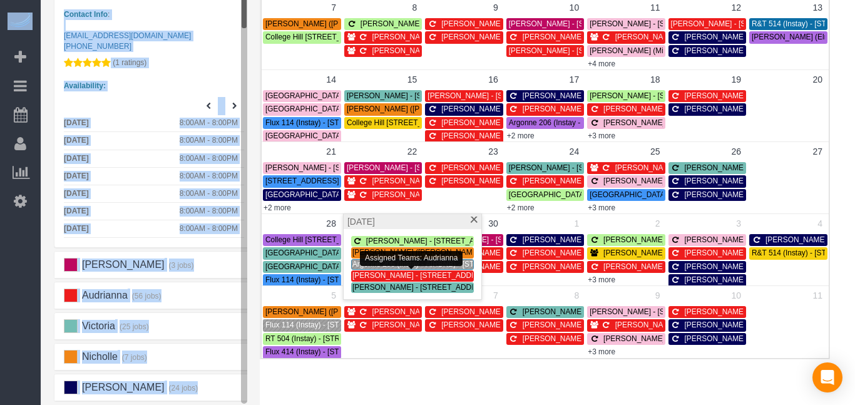
click at [365, 277] on span "[PERSON_NAME] - [STREET_ADDRESS]" at bounding box center [422, 275] width 141 height 9
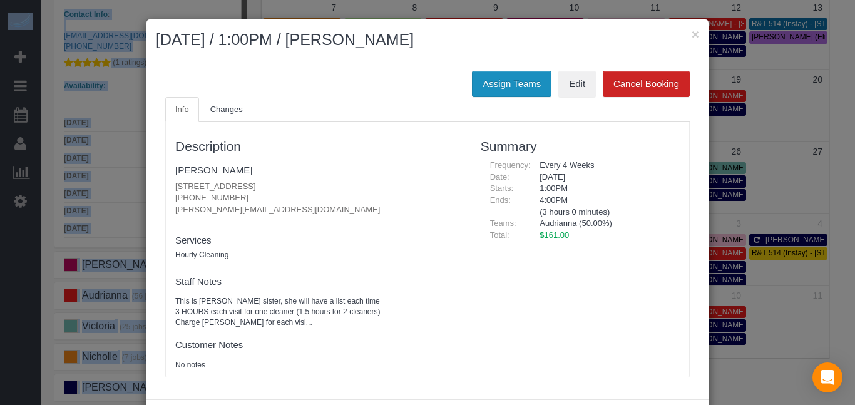
click at [502, 86] on button "Assign Teams" at bounding box center [512, 84] width 80 height 26
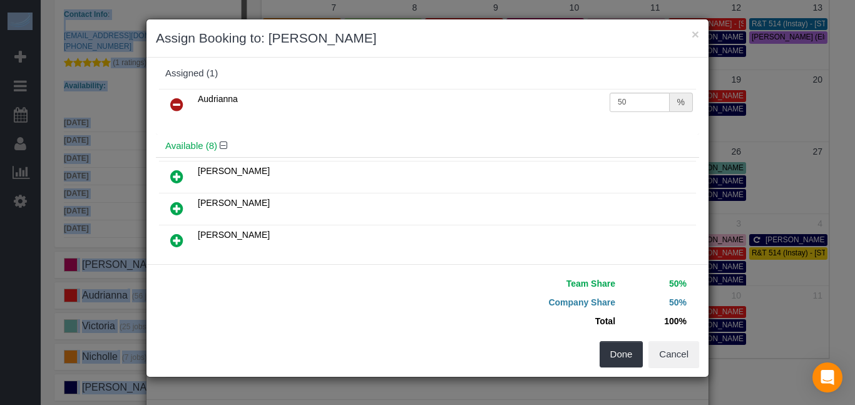
scroll to position [4, 0]
click at [180, 242] on icon at bounding box center [176, 241] width 13 height 15
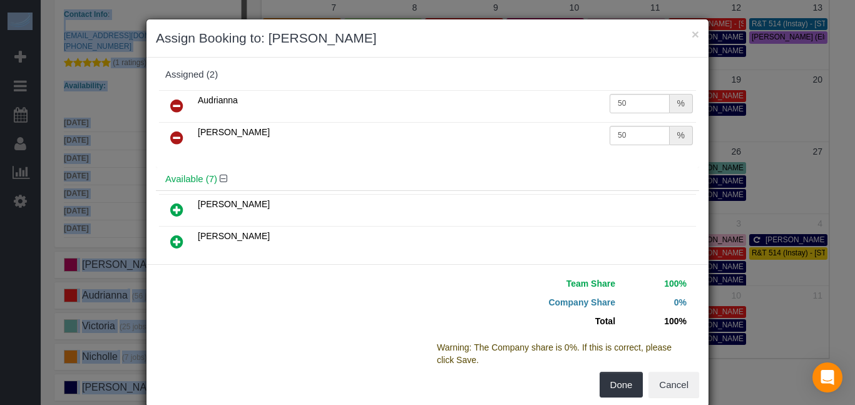
click at [178, 107] on icon at bounding box center [176, 105] width 13 height 15
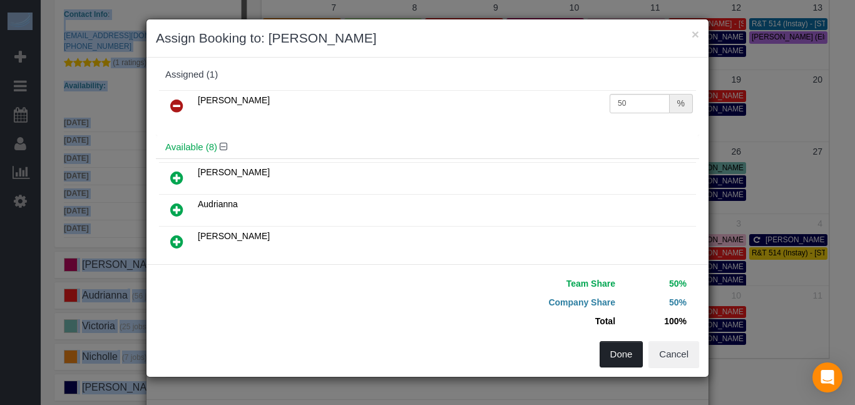
click at [626, 343] on button "Done" at bounding box center [622, 354] width 44 height 26
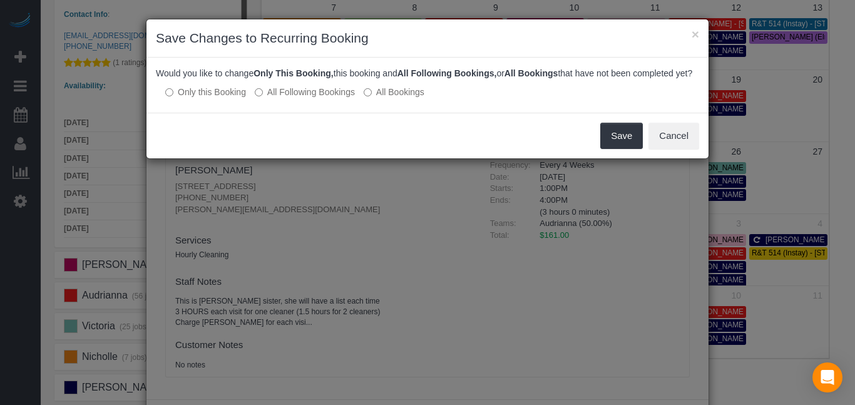
click at [312, 98] on label "All Following Bookings" at bounding box center [305, 92] width 100 height 13
click at [610, 147] on button "Save" at bounding box center [621, 136] width 43 height 26
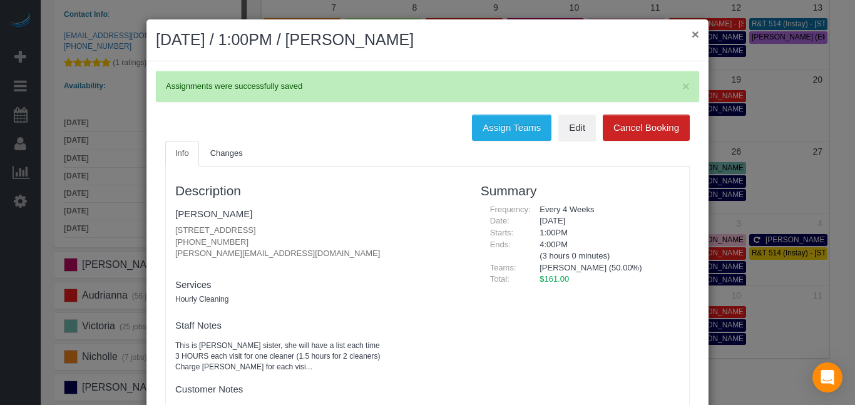
click at [697, 34] on button "×" at bounding box center [696, 34] width 8 height 13
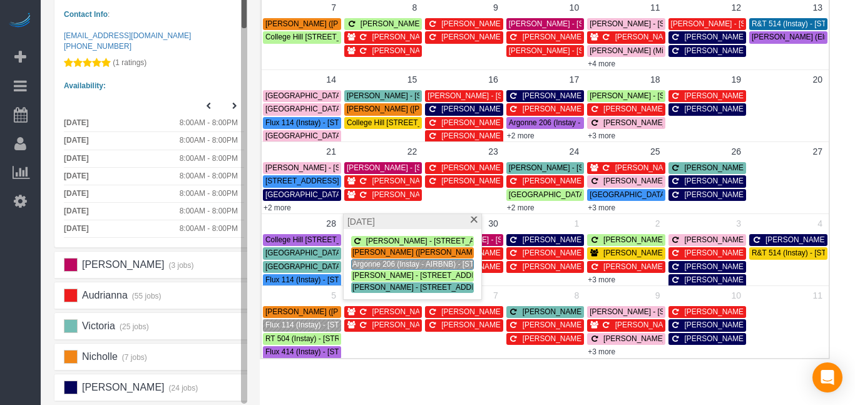
click at [394, 384] on div "× Teams All Teams All Active Teams Rating A-Z Alexsa (7 jobs) [PERSON_NAME] (11…" at bounding box center [435, 137] width 789 height 559
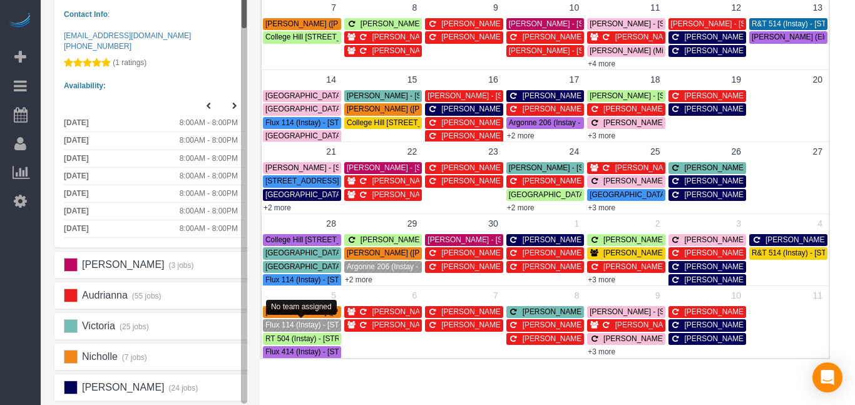
click at [292, 324] on span "Flux 114 (Instay) - [STREET_ADDRESS]" at bounding box center [333, 325] width 136 height 9
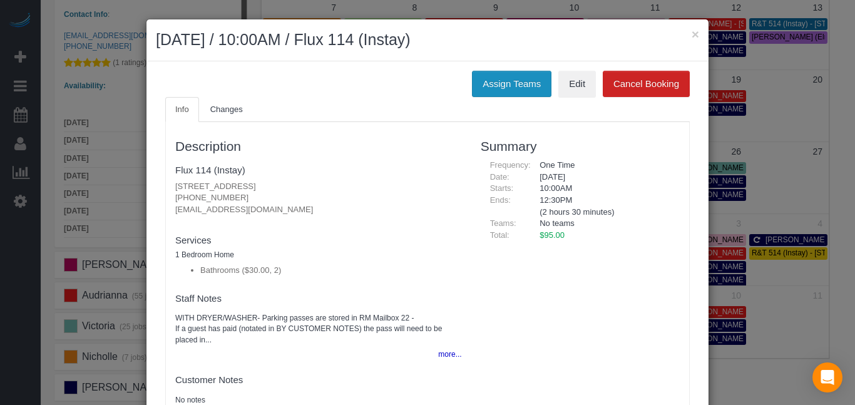
click at [484, 95] on button "Assign Teams" at bounding box center [512, 84] width 80 height 26
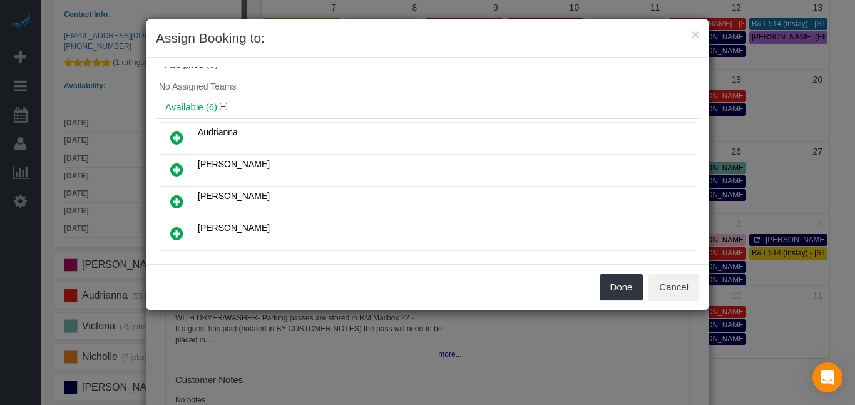
scroll to position [0, 0]
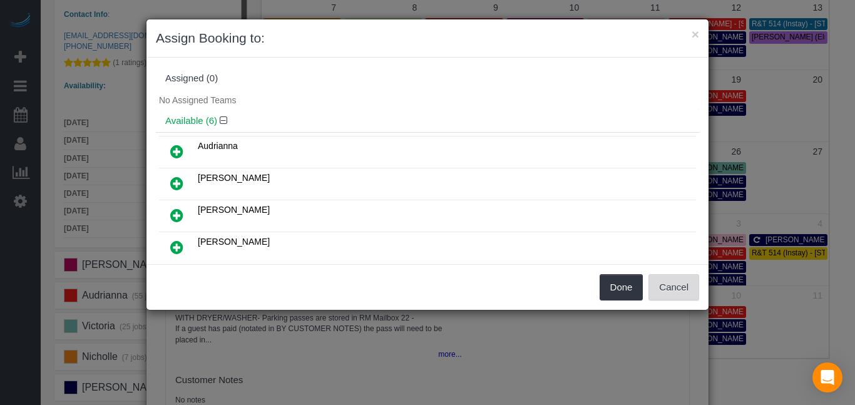
click at [677, 287] on button "Cancel" at bounding box center [674, 287] width 51 height 26
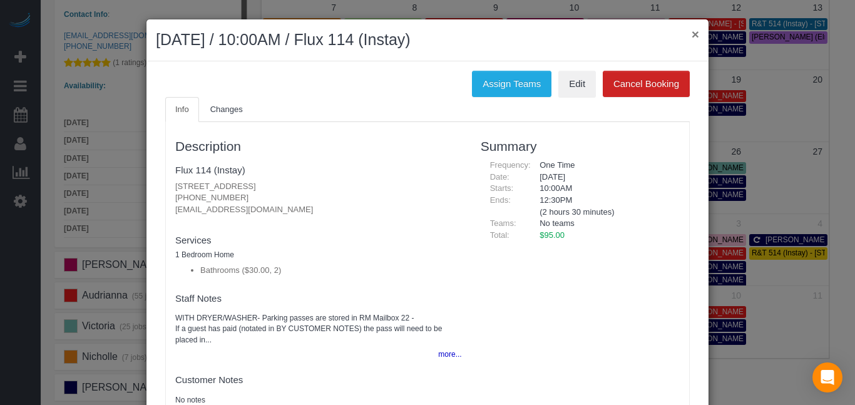
click at [697, 36] on button "×" at bounding box center [696, 34] width 8 height 13
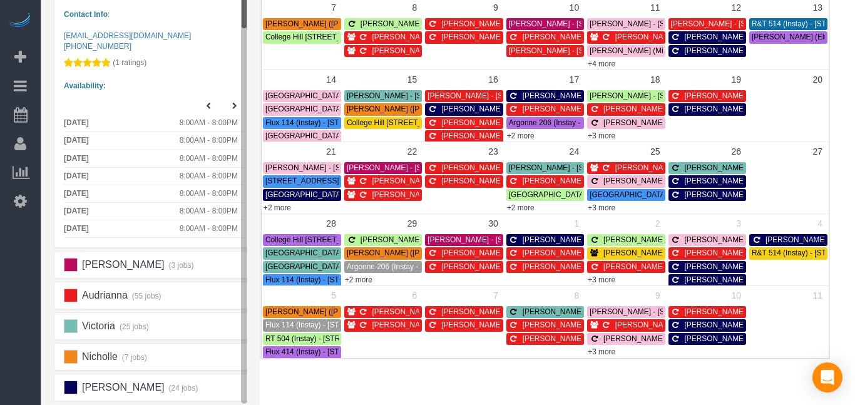
click at [317, 326] on span "Flux 114 (Instay) - [STREET_ADDRESS]" at bounding box center [333, 325] width 136 height 9
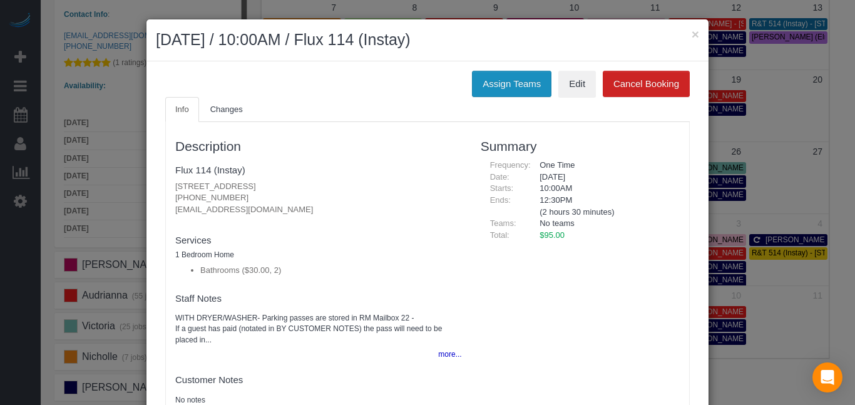
click at [510, 77] on button "Assign Teams" at bounding box center [512, 84] width 80 height 26
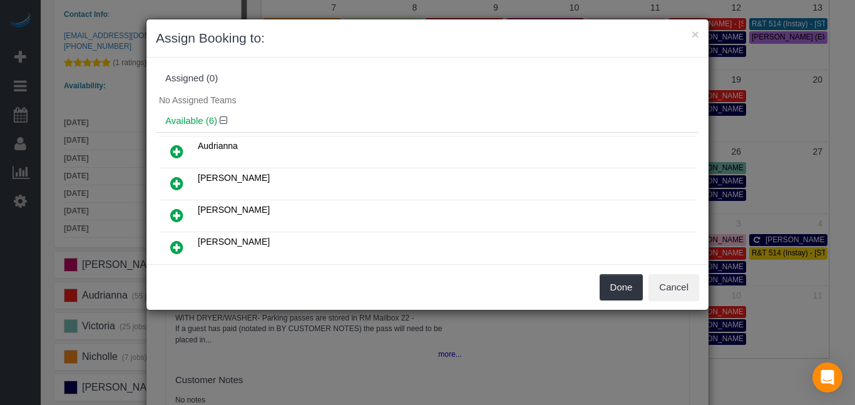
click at [181, 184] on icon at bounding box center [176, 183] width 13 height 15
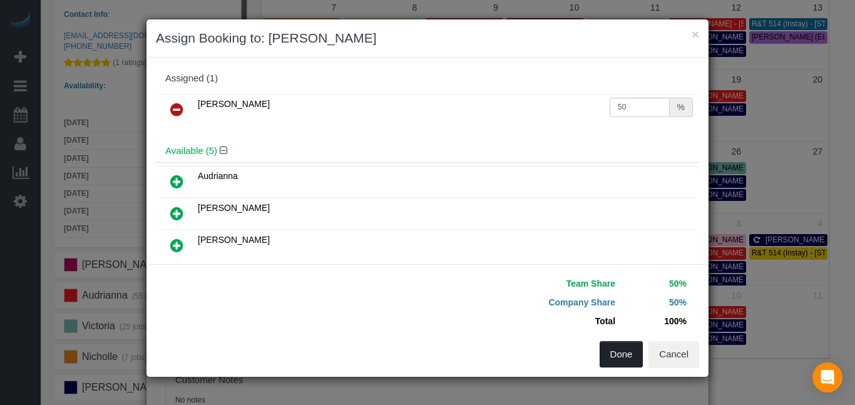
click at [615, 351] on button "Done" at bounding box center [622, 354] width 44 height 26
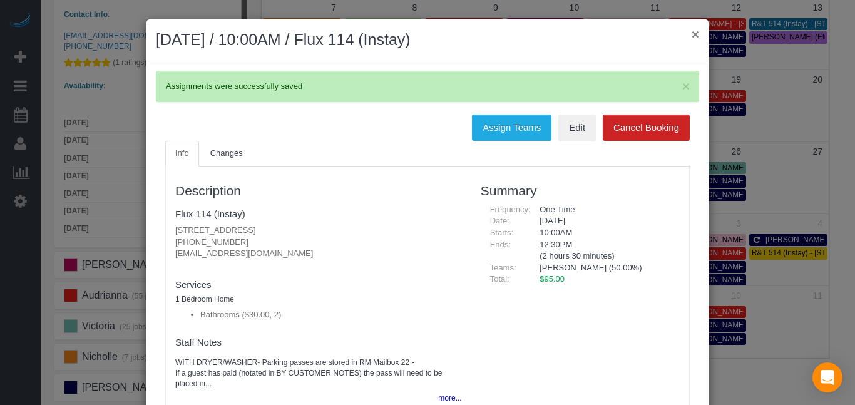
click at [696, 28] on button "×" at bounding box center [696, 34] width 8 height 13
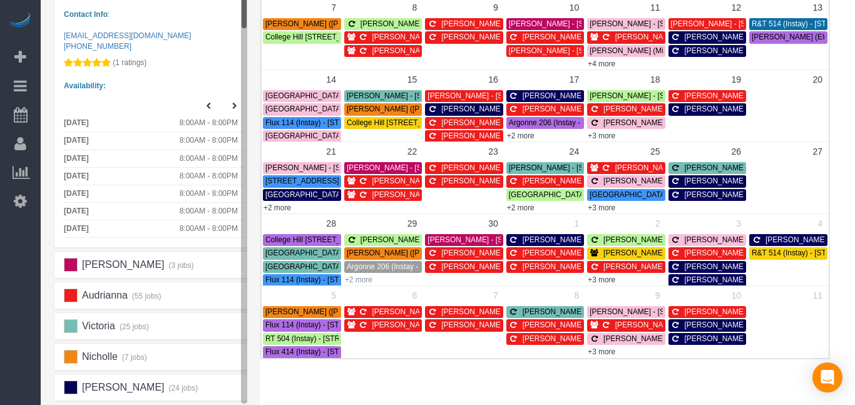
click at [359, 282] on link "+2 more" at bounding box center [359, 279] width 28 height 9
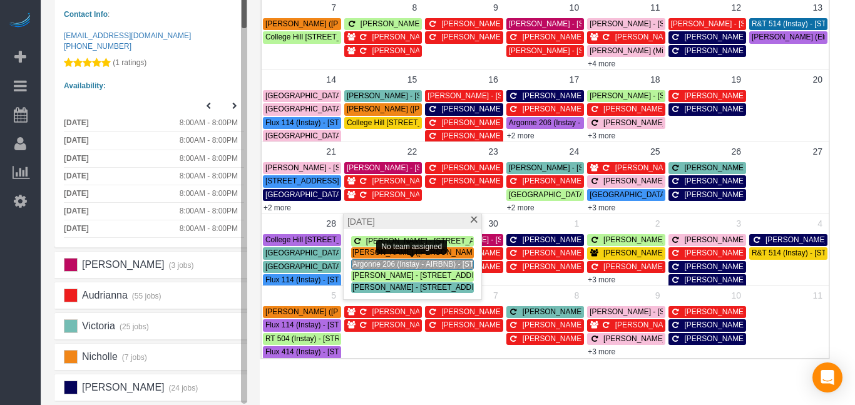
click at [369, 263] on span "Argonne 206 (Instay - AIRBNB) - [STREET_ADDRESS]" at bounding box center [443, 264] width 183 height 9
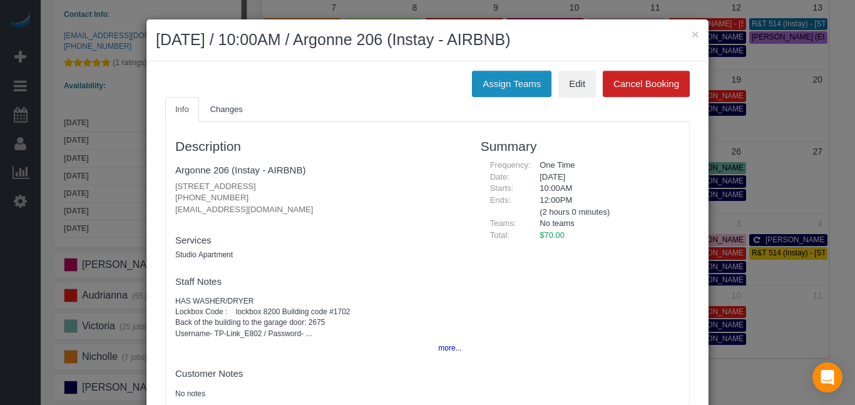
click at [522, 74] on button "Assign Teams" at bounding box center [512, 84] width 80 height 26
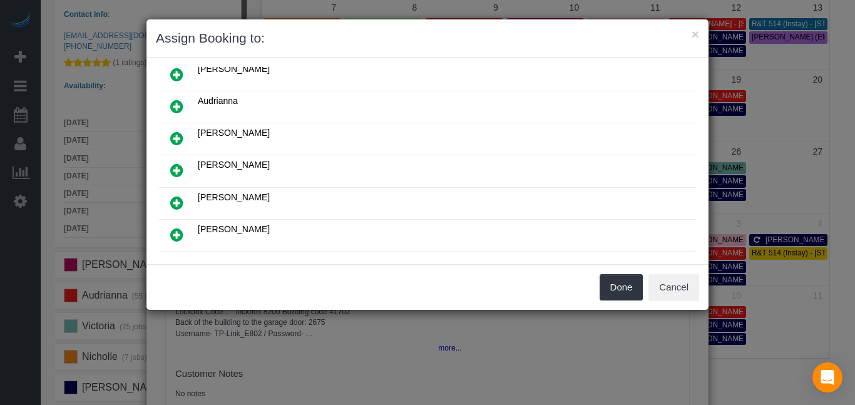
scroll to position [79, 0]
click at [175, 230] on icon at bounding box center [176, 232] width 13 height 15
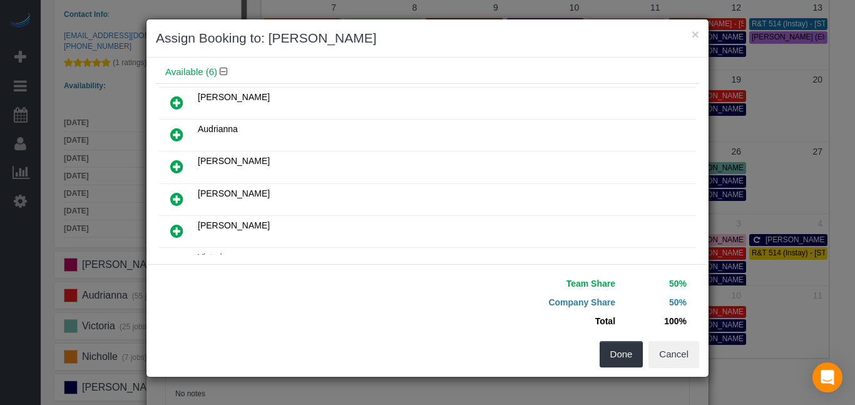
scroll to position [108, 0]
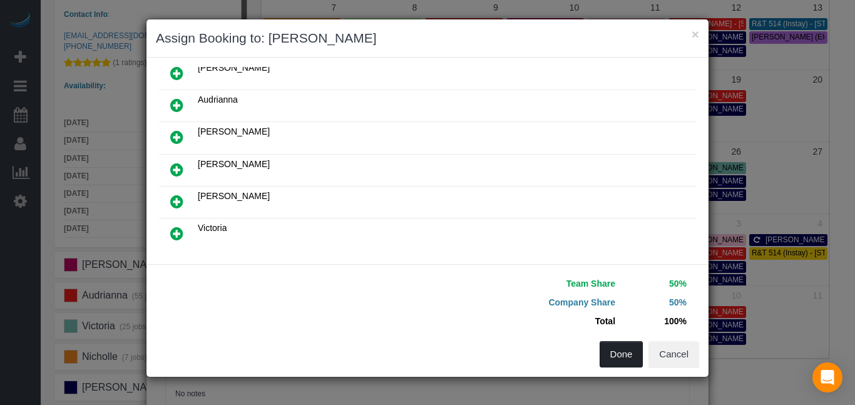
click at [614, 352] on button "Done" at bounding box center [622, 354] width 44 height 26
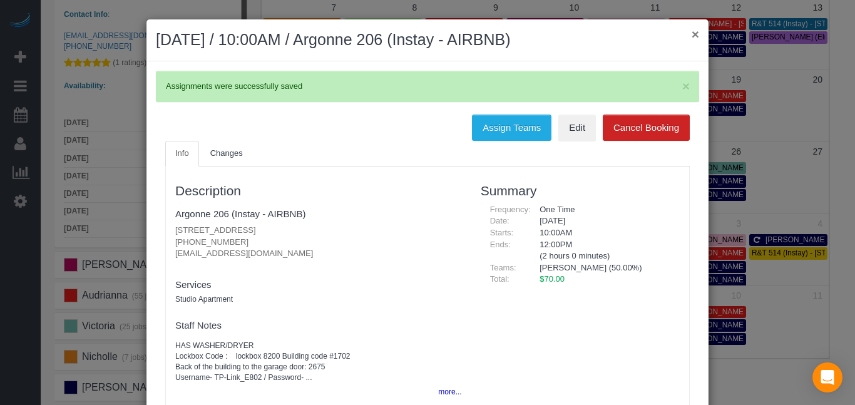
click at [695, 32] on button "×" at bounding box center [696, 34] width 8 height 13
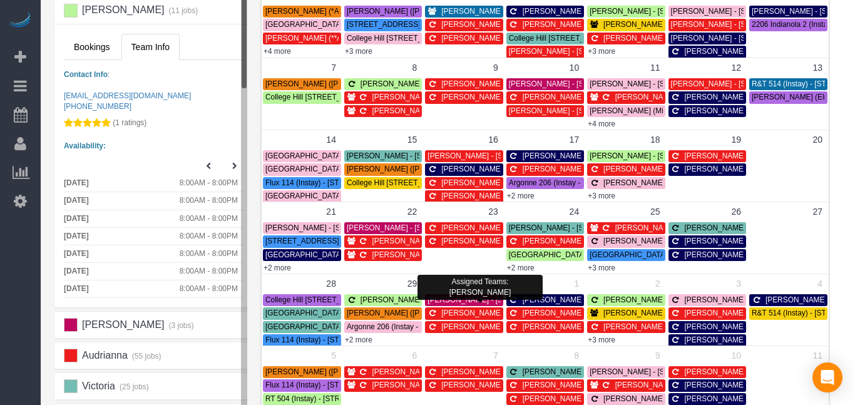
scroll to position [166, 13]
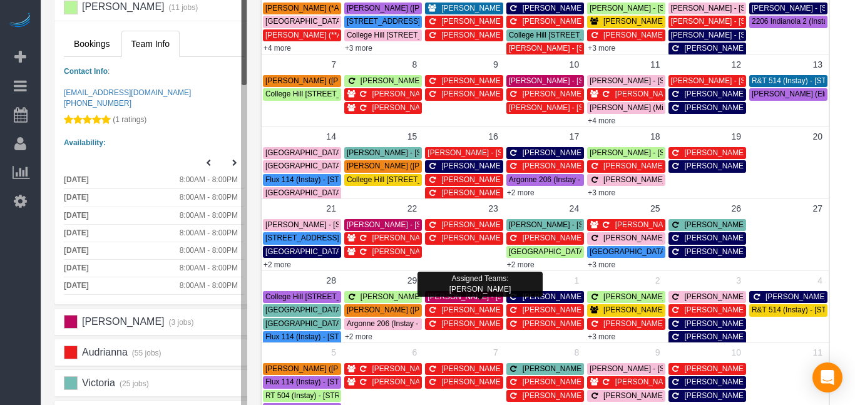
click at [449, 298] on span "[PERSON_NAME] - [STREET_ADDRESS]" at bounding box center [498, 296] width 141 height 9
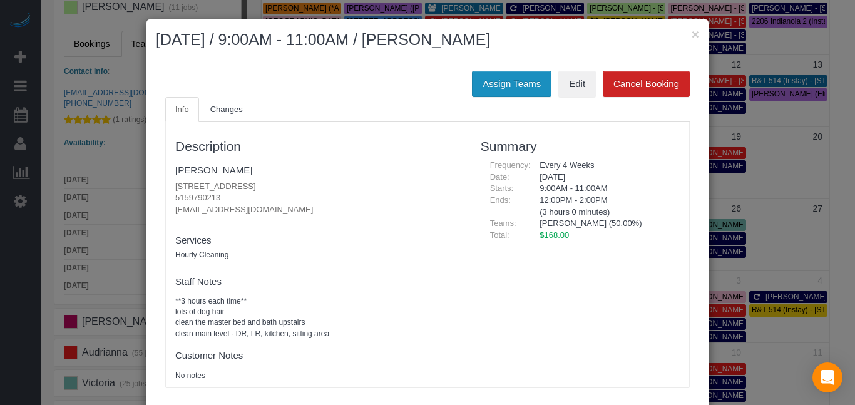
click at [515, 80] on button "Assign Teams" at bounding box center [512, 84] width 80 height 26
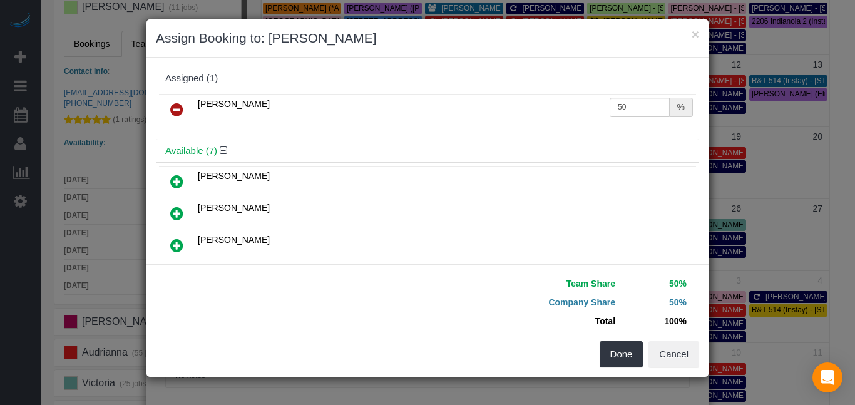
click at [170, 109] on icon at bounding box center [176, 109] width 13 height 15
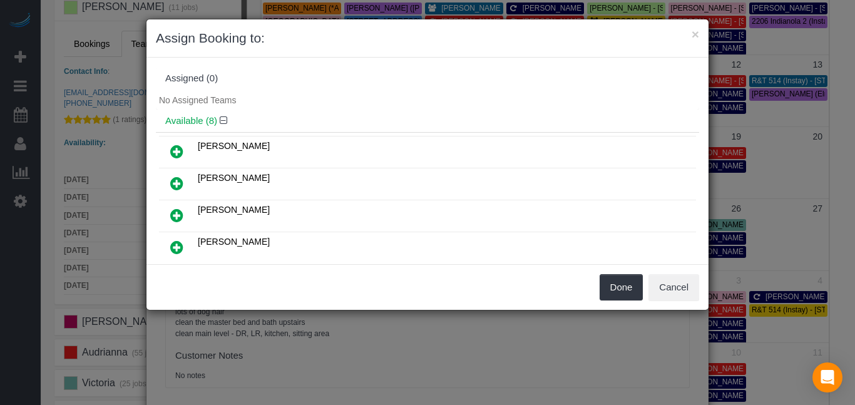
click at [180, 152] on icon at bounding box center [176, 151] width 13 height 15
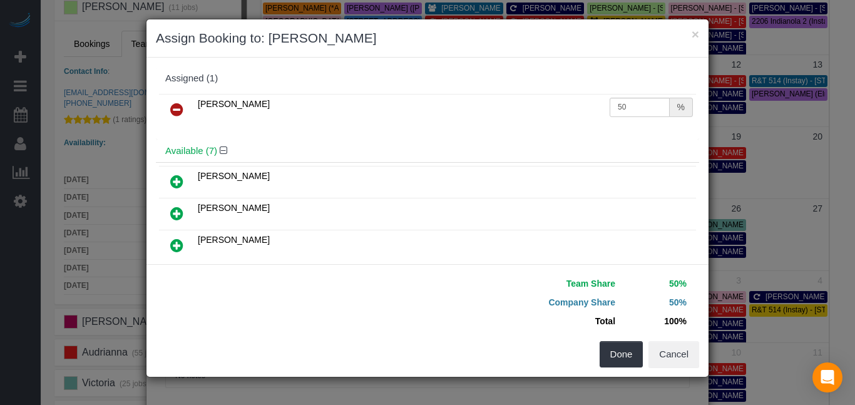
click at [177, 178] on icon at bounding box center [176, 181] width 13 height 15
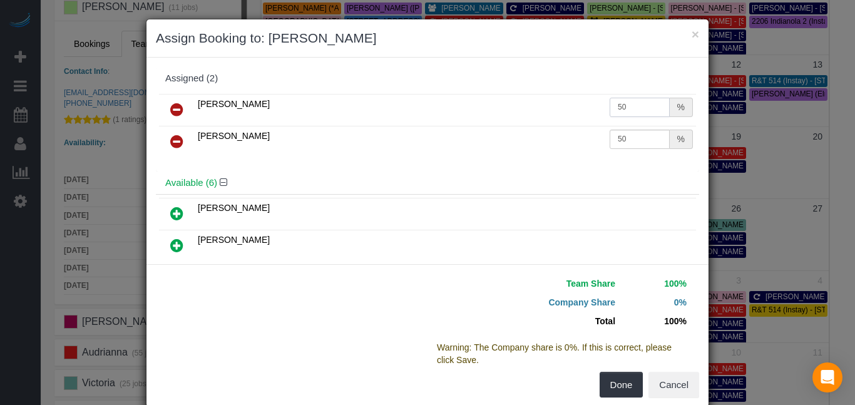
click at [635, 108] on input "50" at bounding box center [640, 107] width 60 height 19
type input "5"
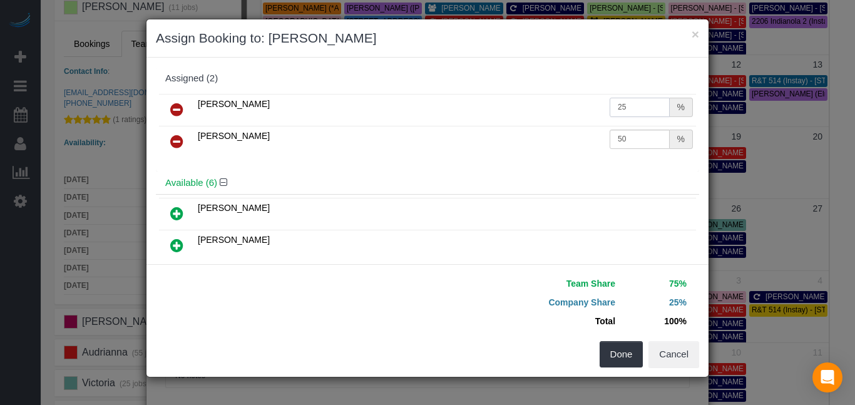
type input "25"
click at [638, 136] on input "50" at bounding box center [640, 139] width 60 height 19
type input "5"
type input "25"
click at [632, 349] on button "Done" at bounding box center [622, 354] width 44 height 26
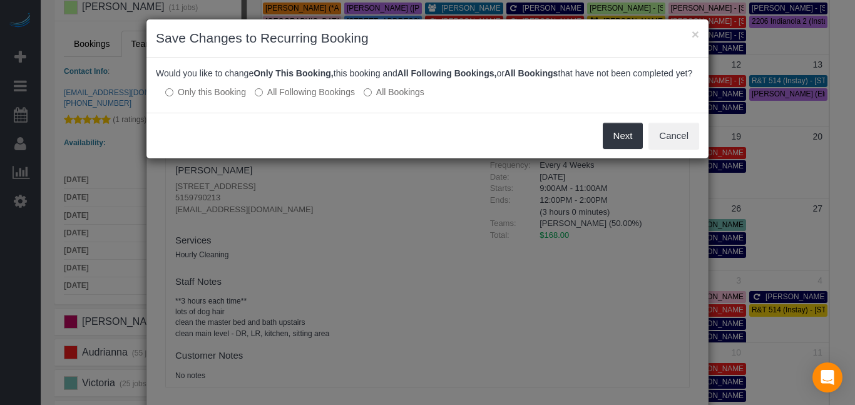
click at [284, 98] on label "All Following Bookings" at bounding box center [305, 92] width 100 height 13
click at [634, 146] on button "Save" at bounding box center [621, 136] width 43 height 26
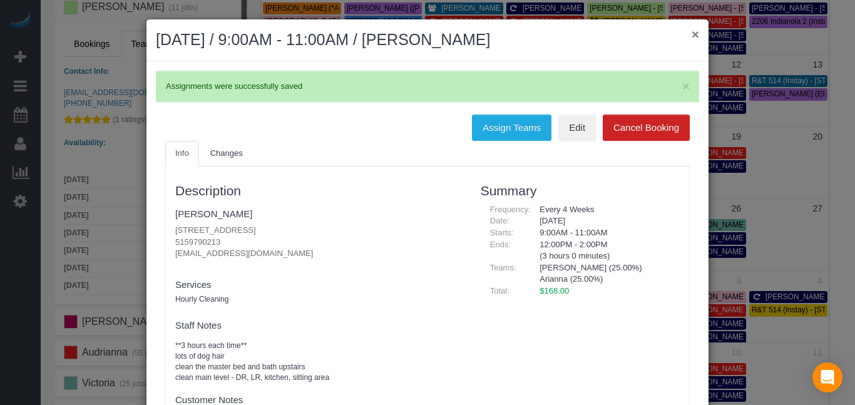
click at [696, 33] on button "×" at bounding box center [696, 34] width 8 height 13
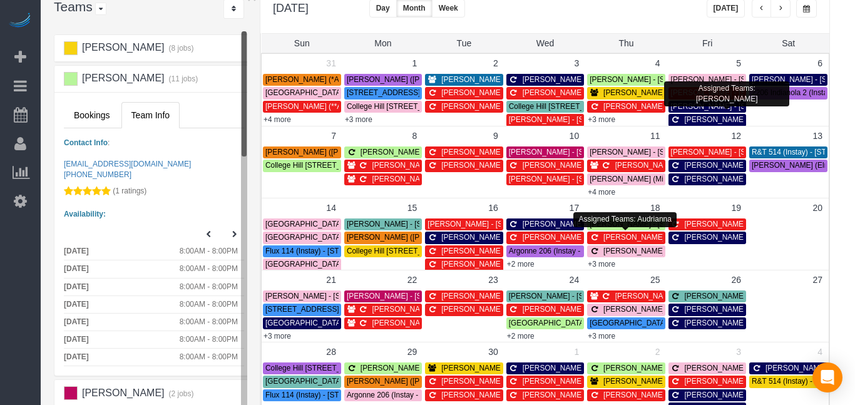
scroll to position [0, 13]
